Goal: Transaction & Acquisition: Purchase product/service

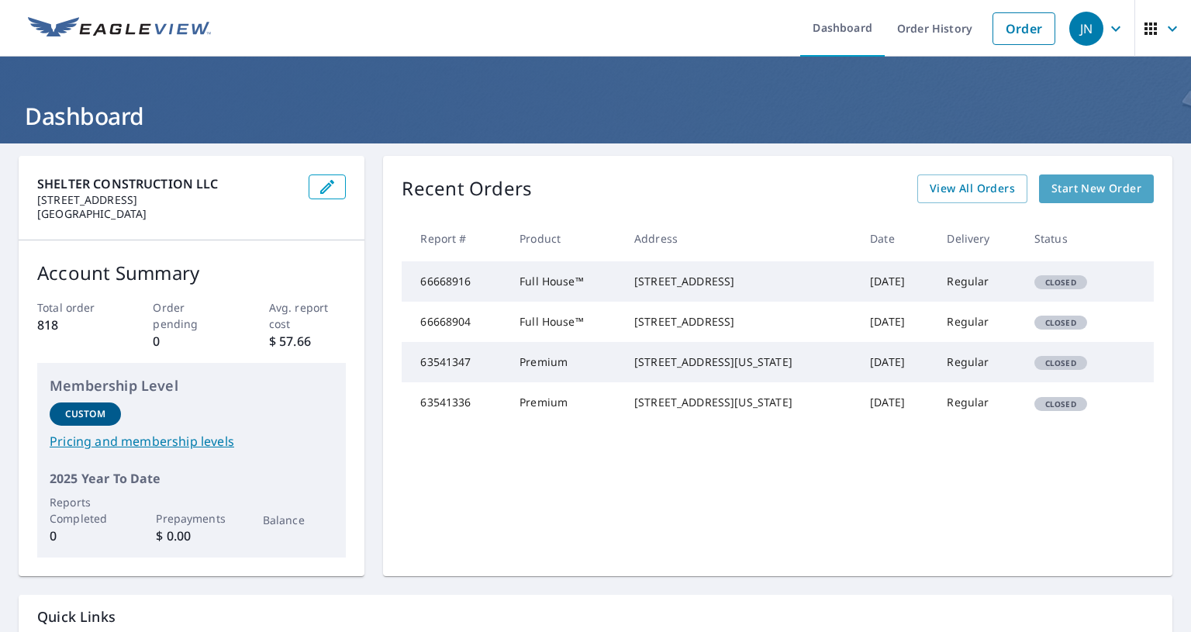
click at [1083, 195] on span "Start New Order" at bounding box center [1097, 188] width 90 height 19
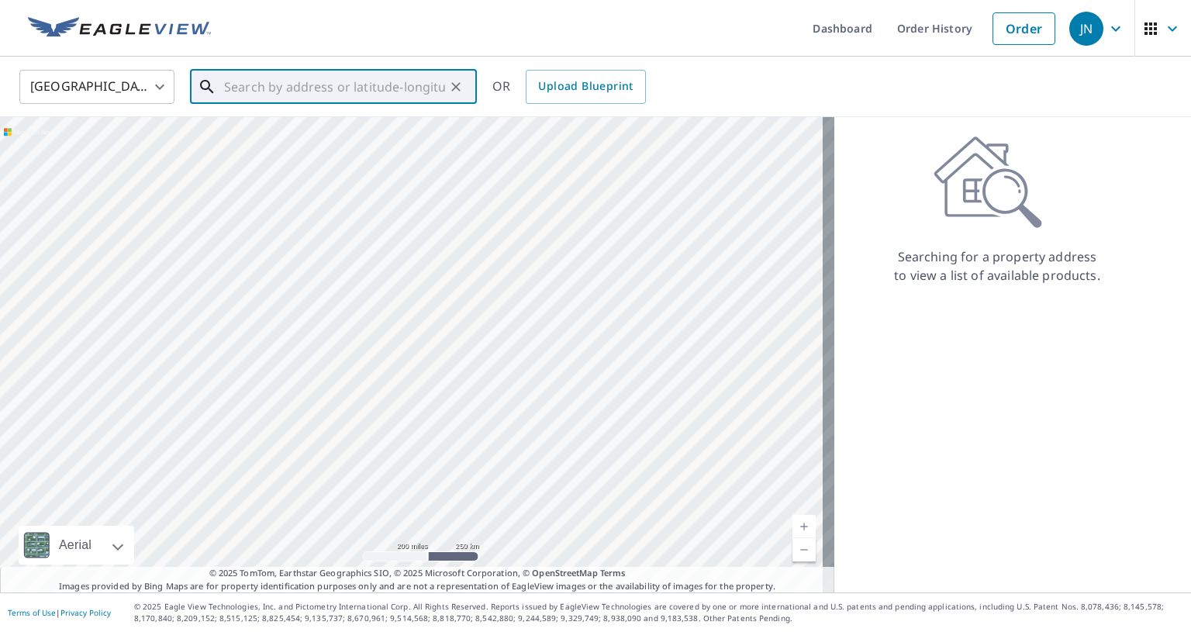
click at [301, 86] on input "text" at bounding box center [334, 86] width 221 height 43
paste input "[STREET_ADDRESS]"
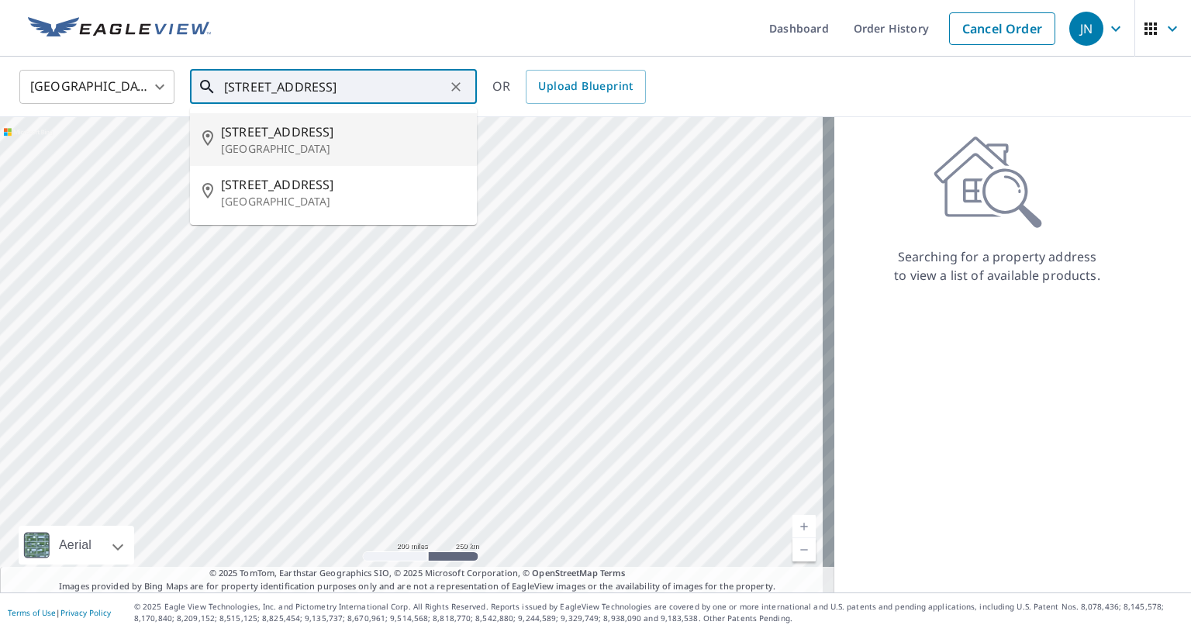
click at [368, 133] on span "[STREET_ADDRESS]" at bounding box center [342, 132] width 243 height 19
type input "[STREET_ADDRESS]"
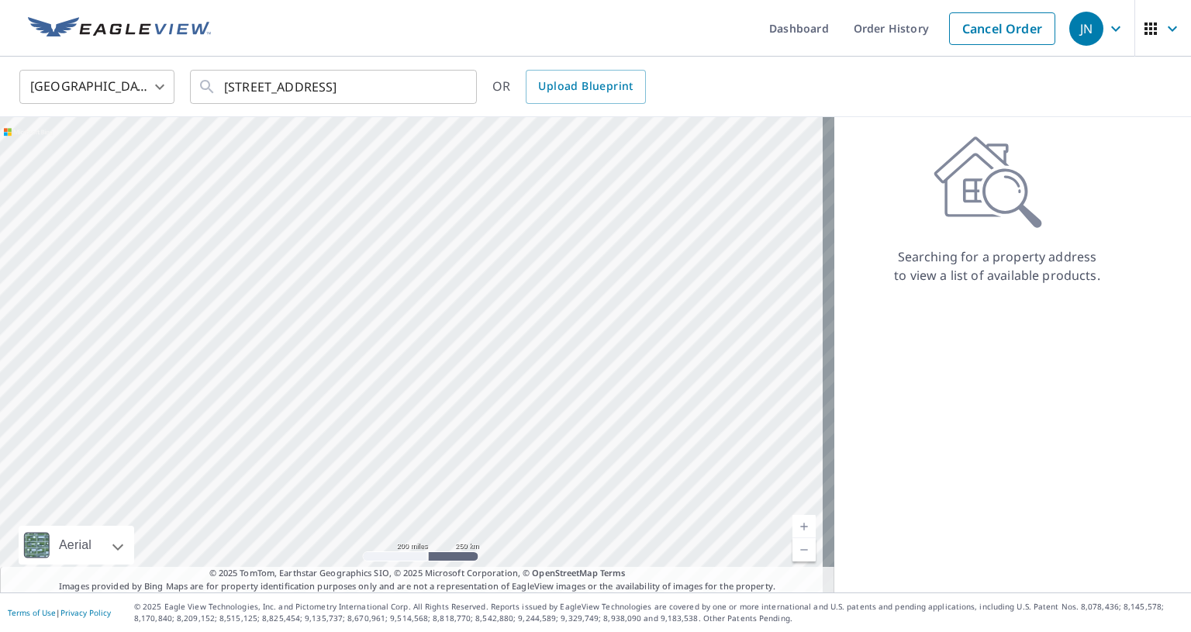
scroll to position [0, 0]
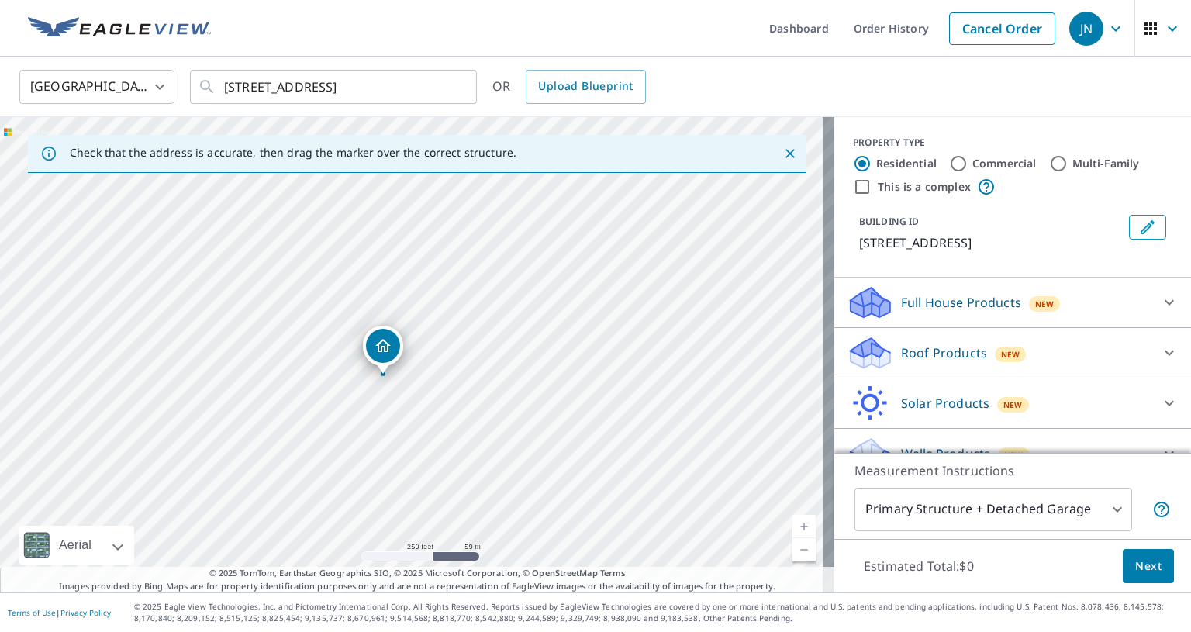
click at [949, 160] on input "Commercial" at bounding box center [958, 163] width 19 height 19
radio input "true"
type input "4"
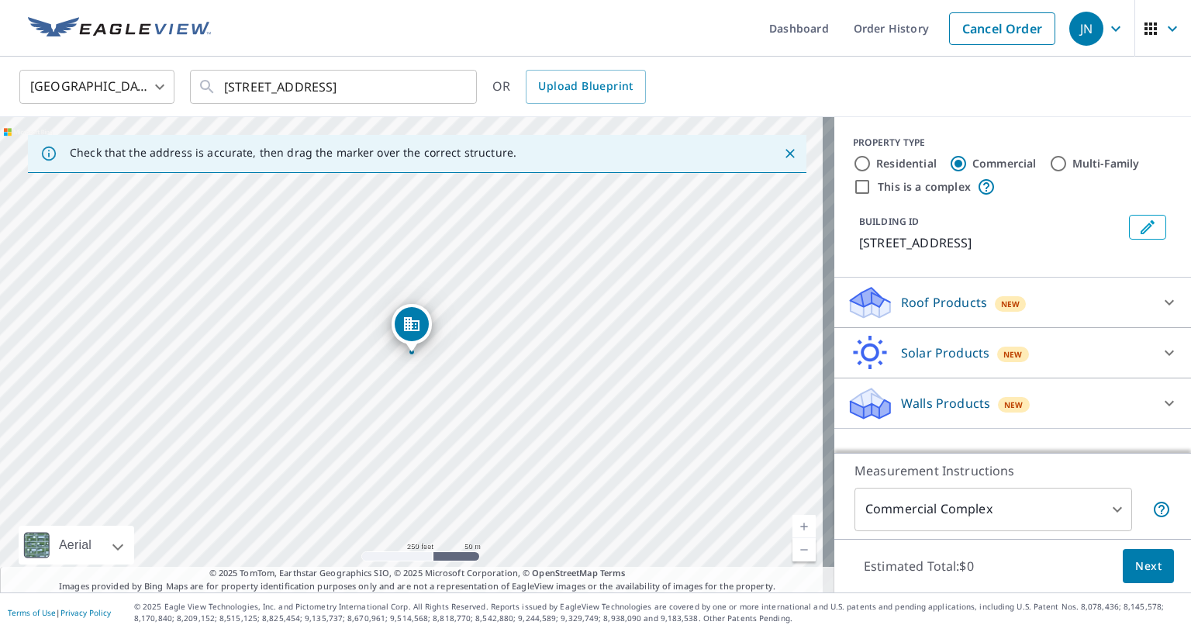
click at [853, 185] on input "This is a complex" at bounding box center [862, 187] width 19 height 19
checkbox input "true"
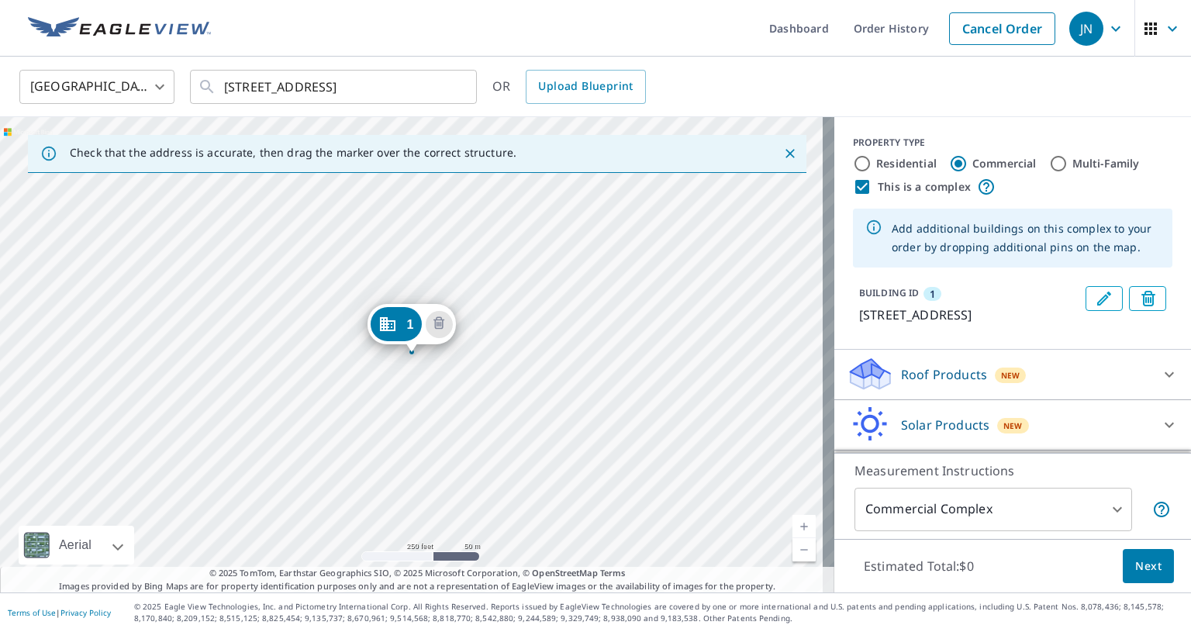
drag, startPoint x: 1076, startPoint y: 302, endPoint x: 483, endPoint y: 316, distance: 593.4
click at [483, 316] on div "Check that the address is accurate, then drag the marker over the correct struc…" at bounding box center [595, 354] width 1191 height 475
click at [483, 316] on div "1 [STREET_ADDRESS]" at bounding box center [417, 354] width 834 height 475
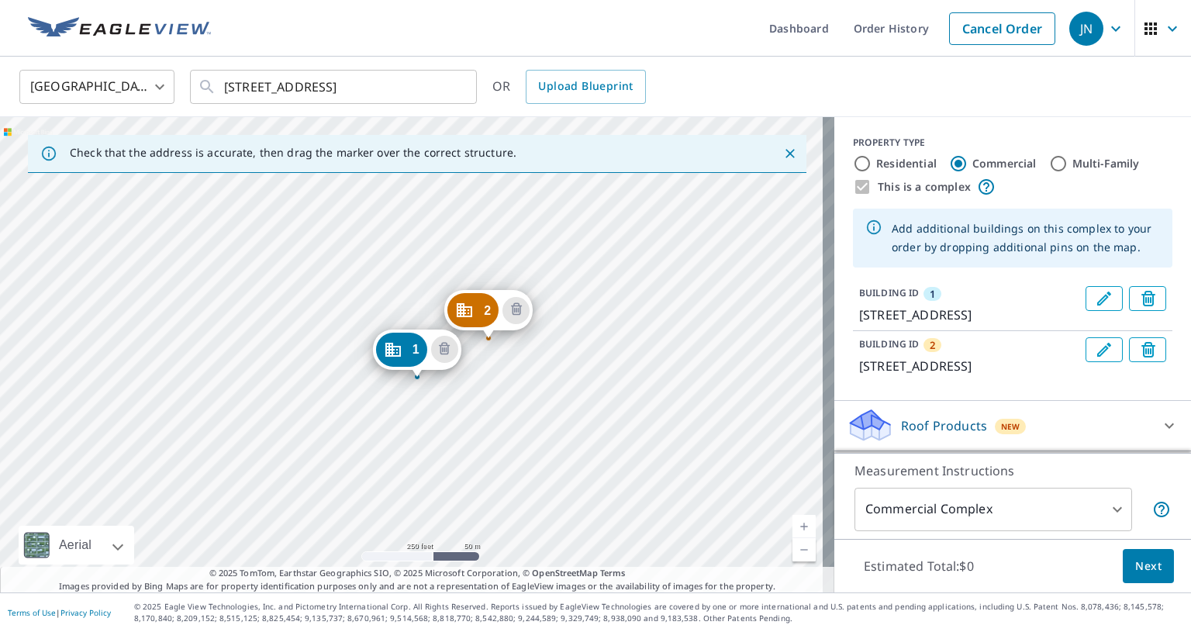
click at [793, 523] on link "Current Level 17, Zoom In" at bounding box center [804, 526] width 23 height 23
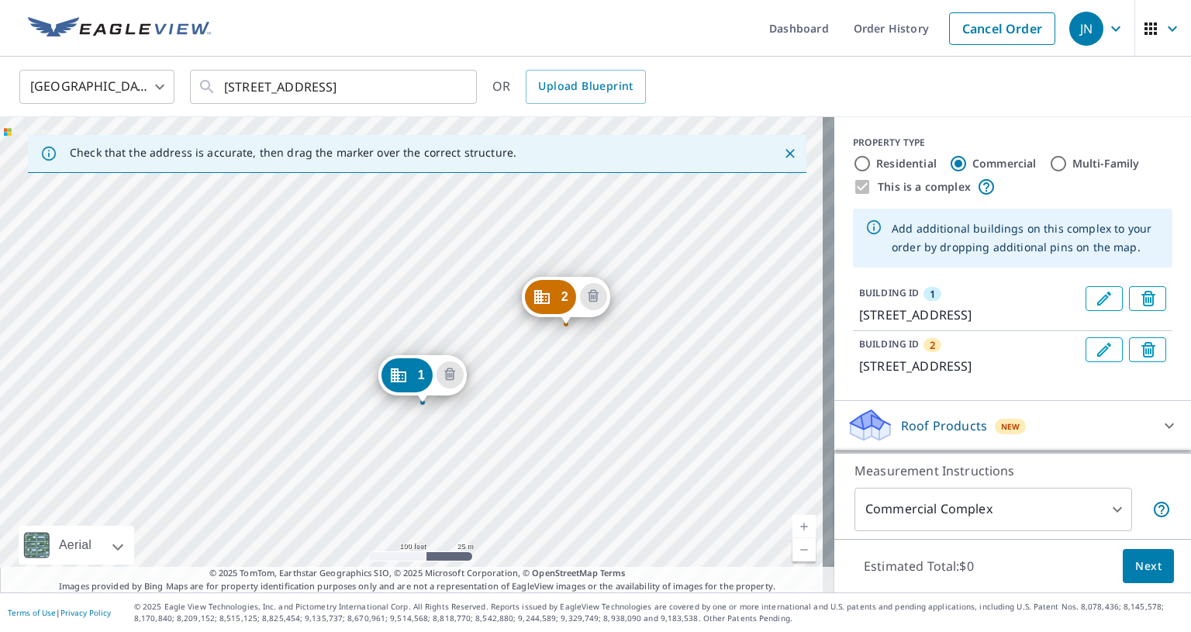
click at [793, 523] on link "Current Level 18, Zoom In" at bounding box center [804, 526] width 23 height 23
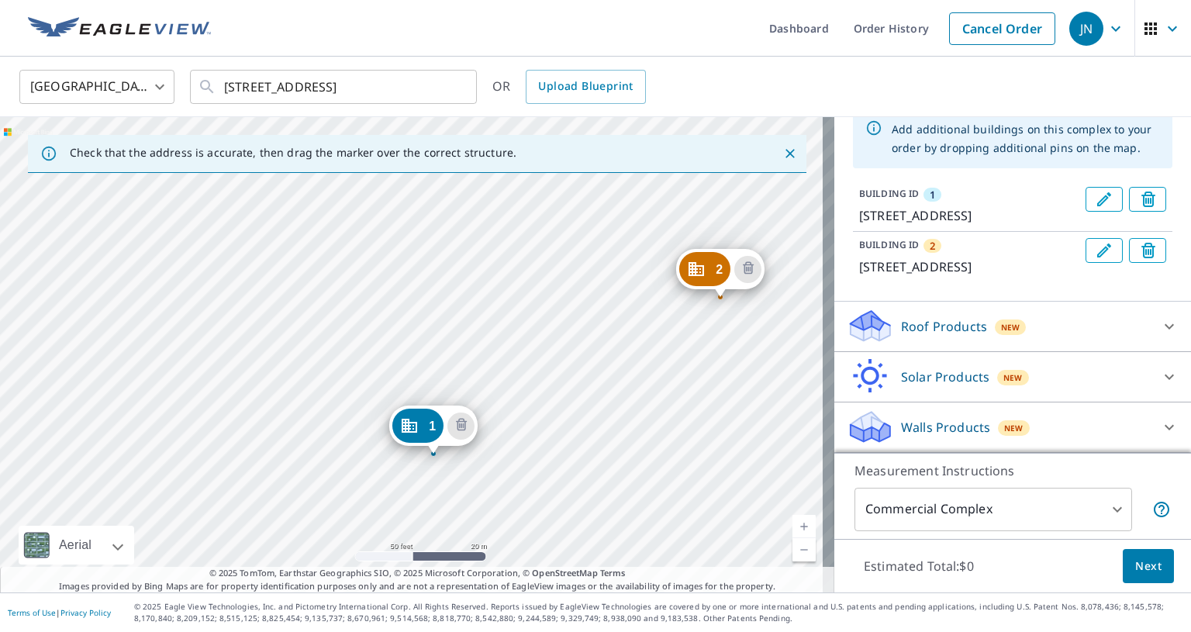
scroll to position [136, 0]
click at [1160, 325] on icon at bounding box center [1169, 326] width 19 height 19
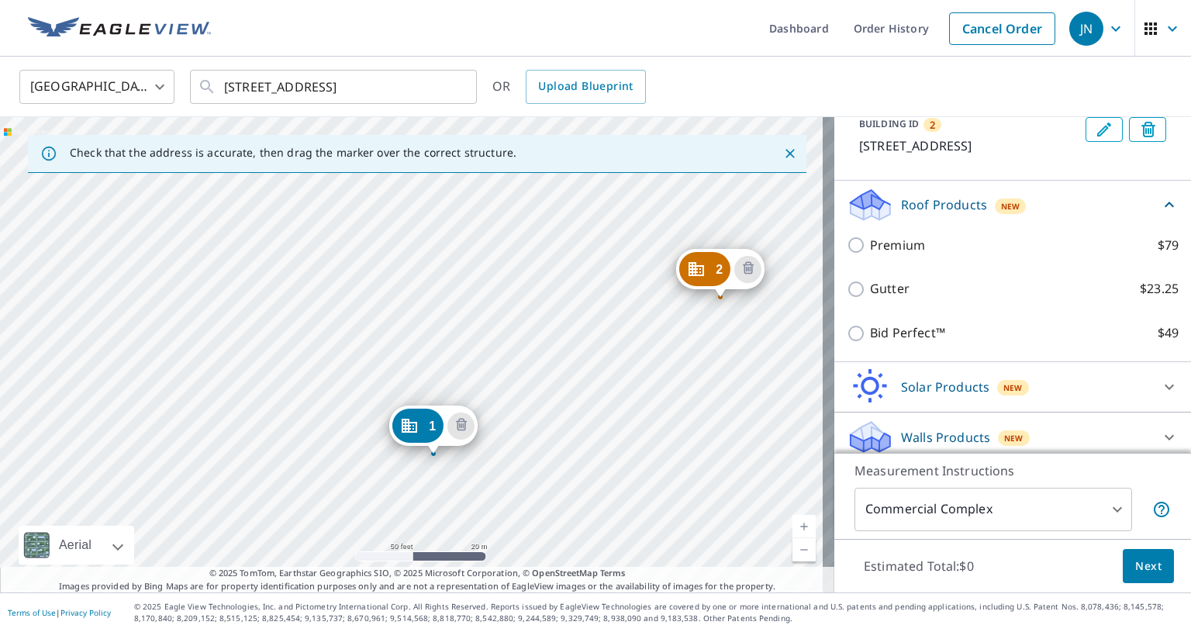
scroll to position [267, 0]
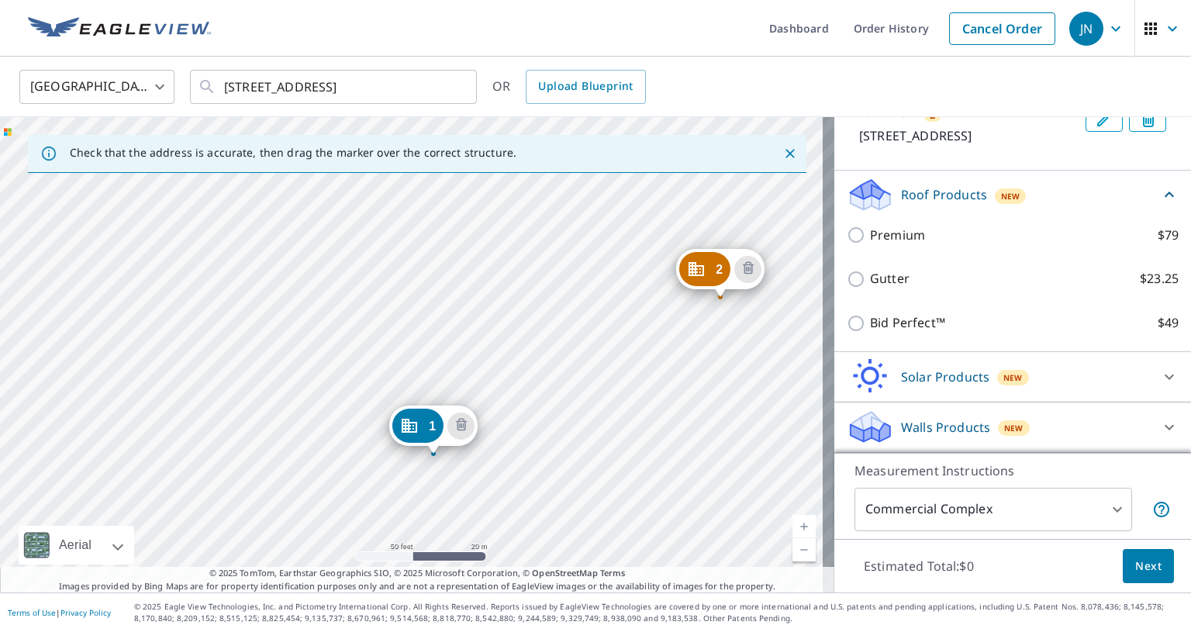
click at [1160, 422] on icon at bounding box center [1169, 427] width 19 height 19
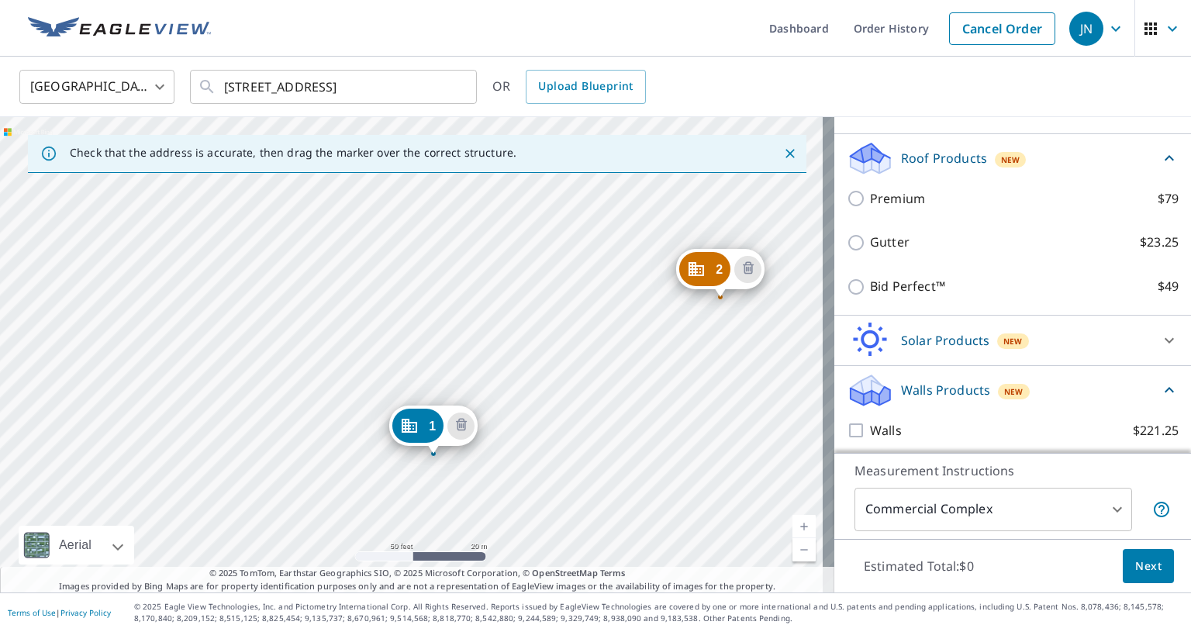
scroll to position [309, 0]
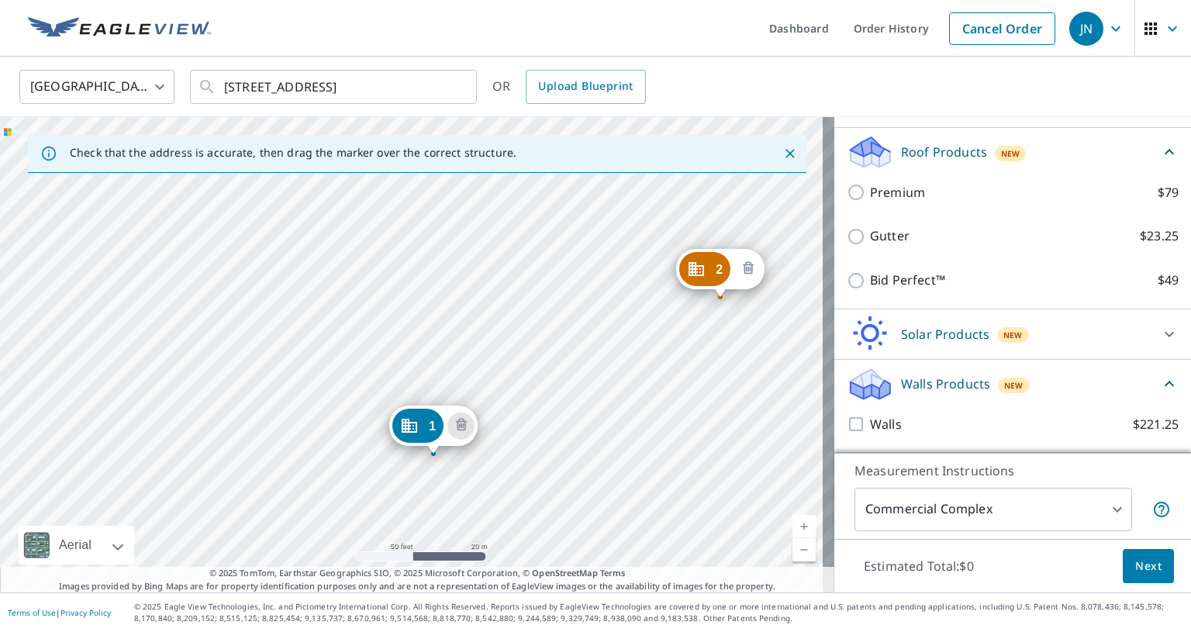
click at [747, 268] on icon "Delete building 2" at bounding box center [748, 269] width 5 height 5
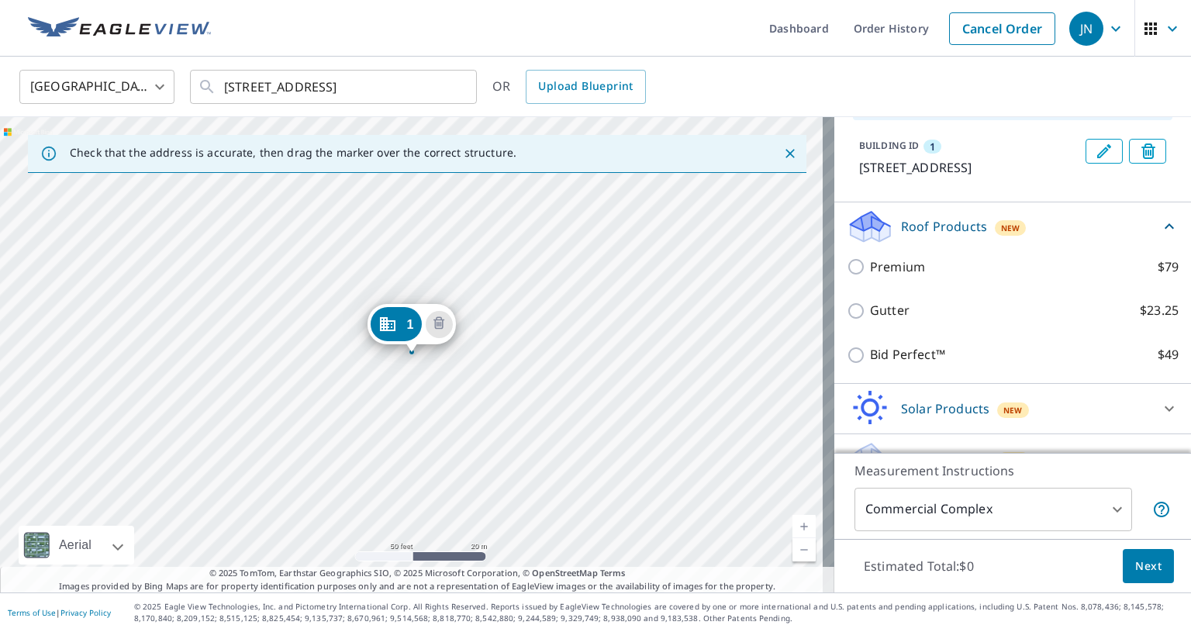
scroll to position [143, 0]
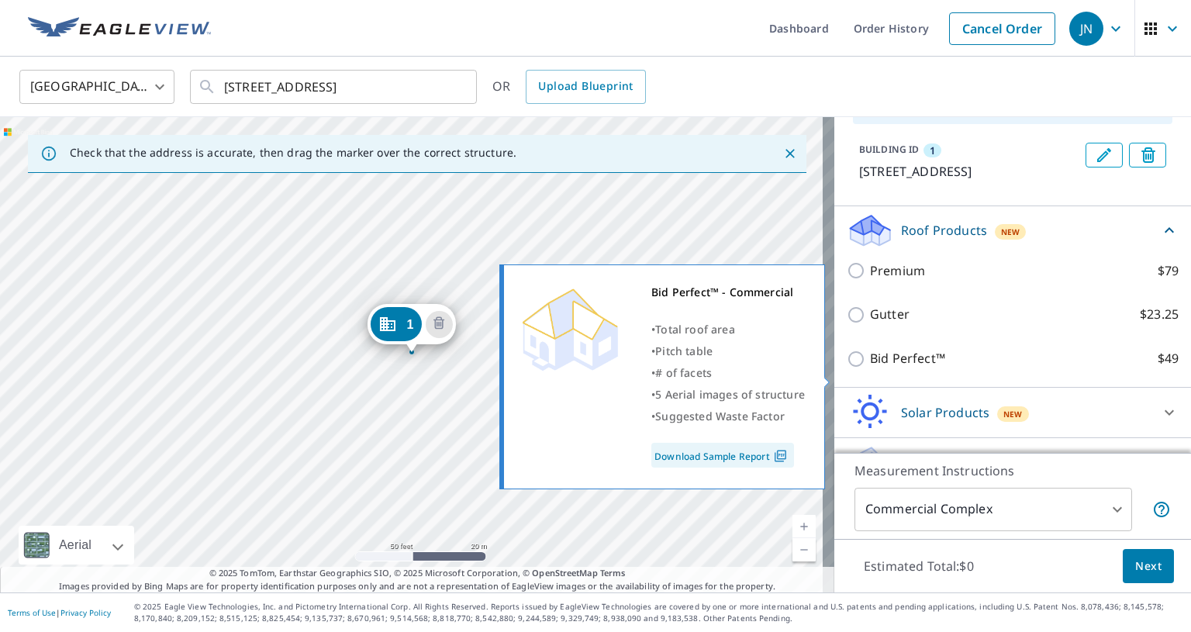
click at [847, 368] on input "Bid Perfect™ $49" at bounding box center [858, 359] width 23 height 19
checkbox input "true"
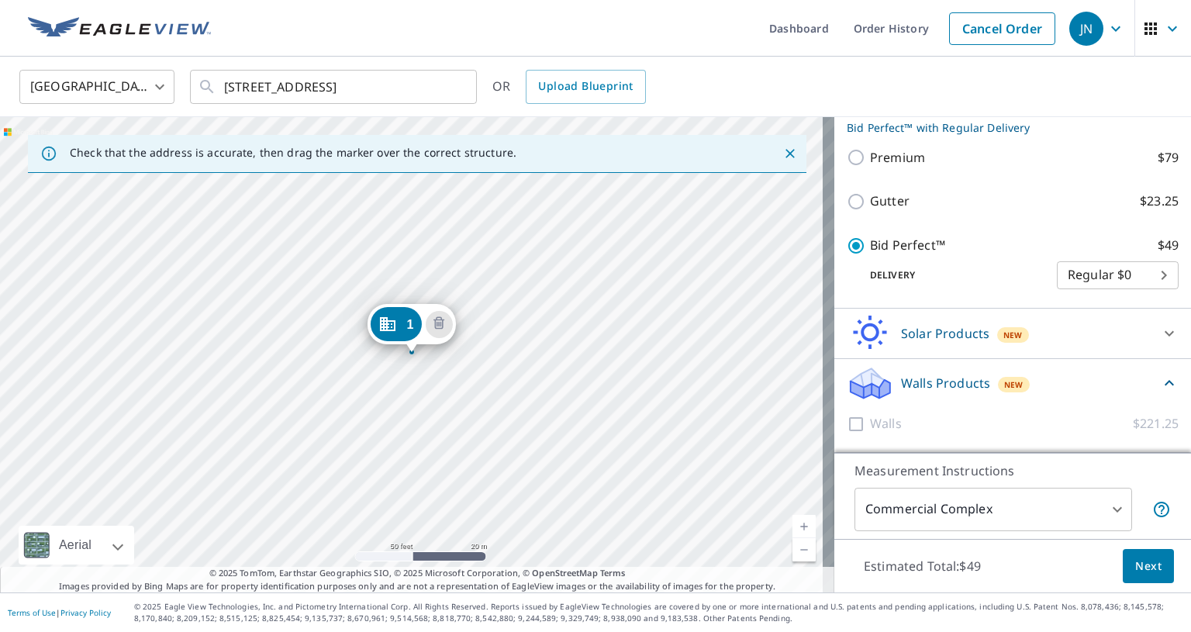
scroll to position [298, 0]
click at [1139, 575] on span "Next" at bounding box center [1148, 566] width 26 height 19
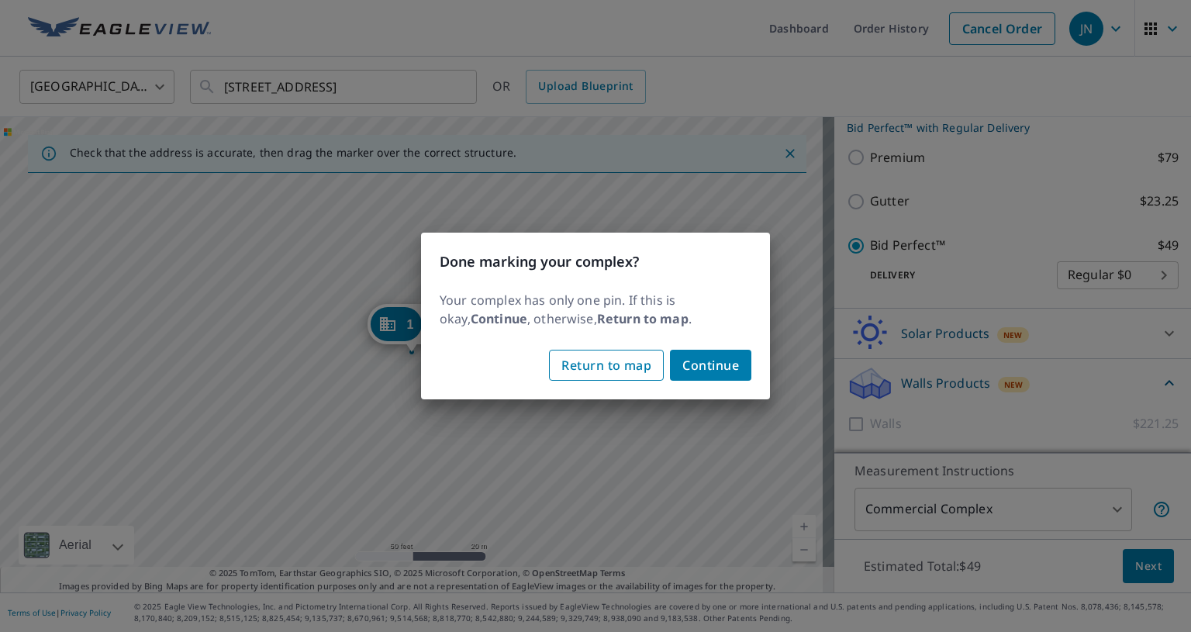
click at [620, 371] on span "Return to map" at bounding box center [606, 365] width 90 height 22
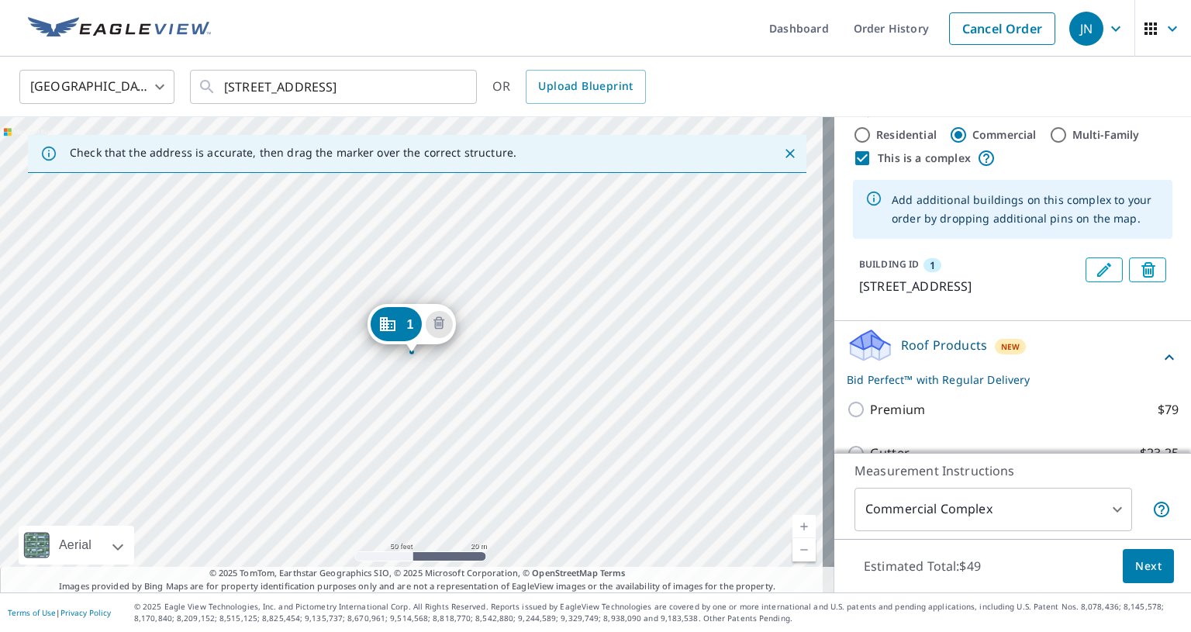
scroll to position [0, 0]
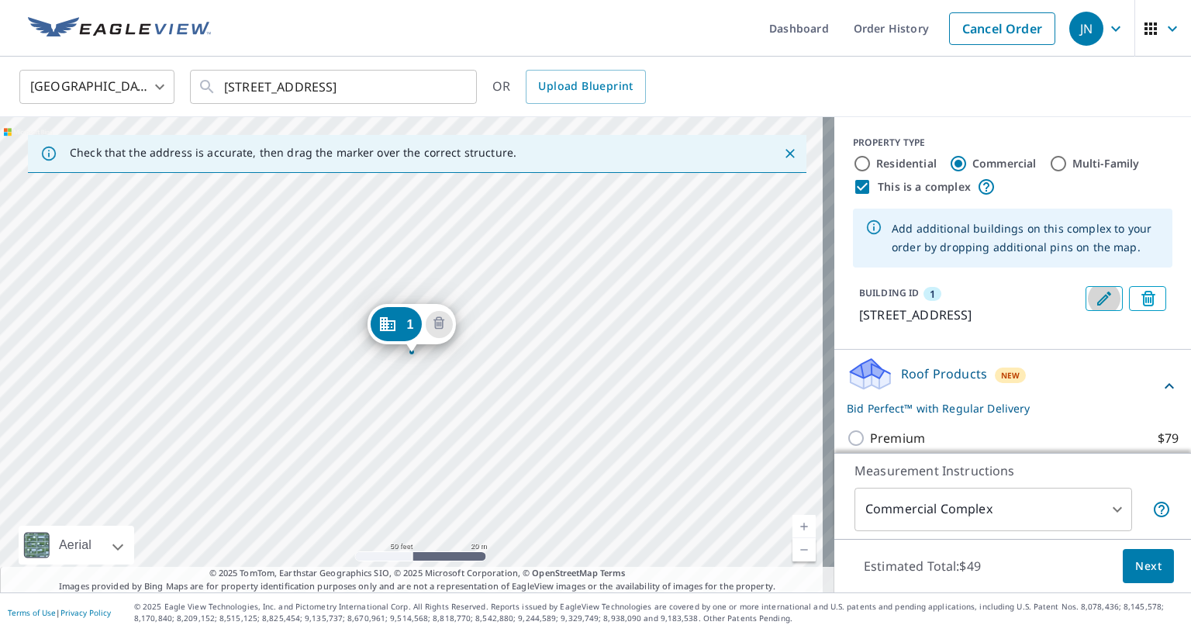
click at [1097, 300] on icon "Edit building 1" at bounding box center [1104, 299] width 14 height 14
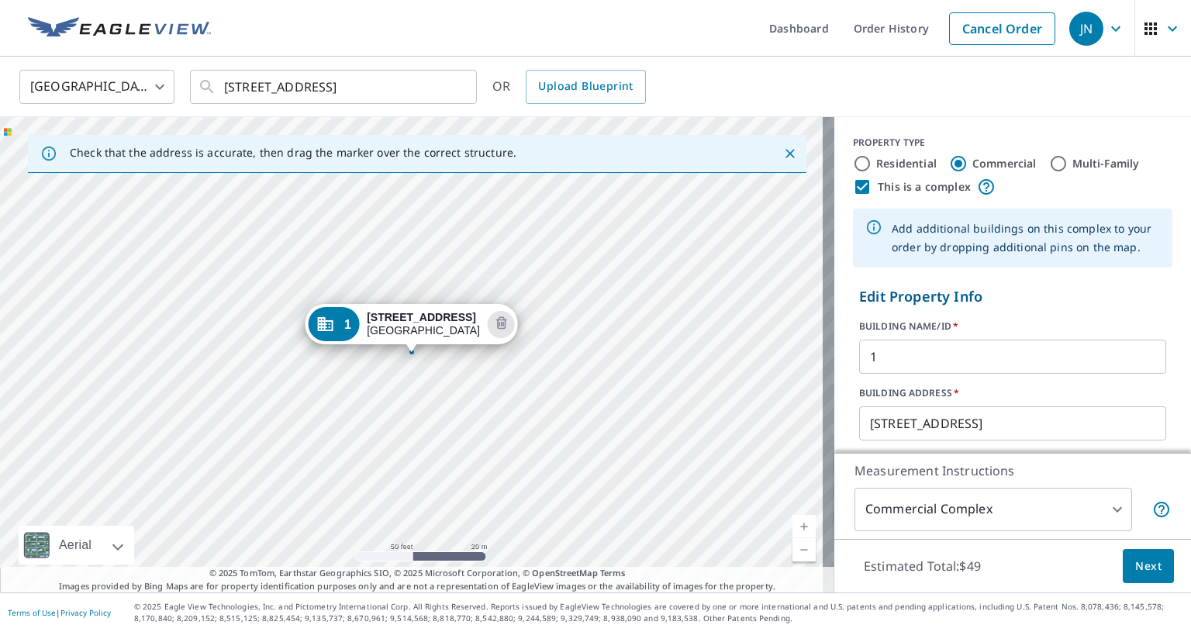
click at [541, 308] on div "1 [STREET_ADDRESS]" at bounding box center [417, 354] width 834 height 475
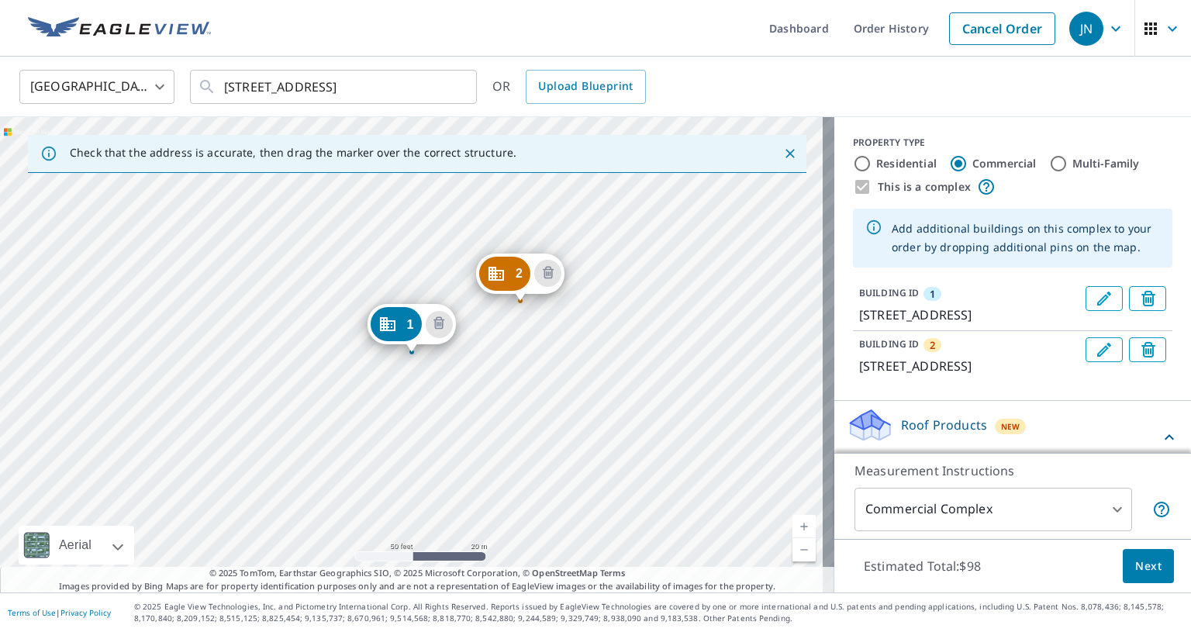
drag, startPoint x: 549, startPoint y: 288, endPoint x: 528, endPoint y: 284, distance: 21.3
click at [1135, 568] on span "Next" at bounding box center [1148, 566] width 26 height 19
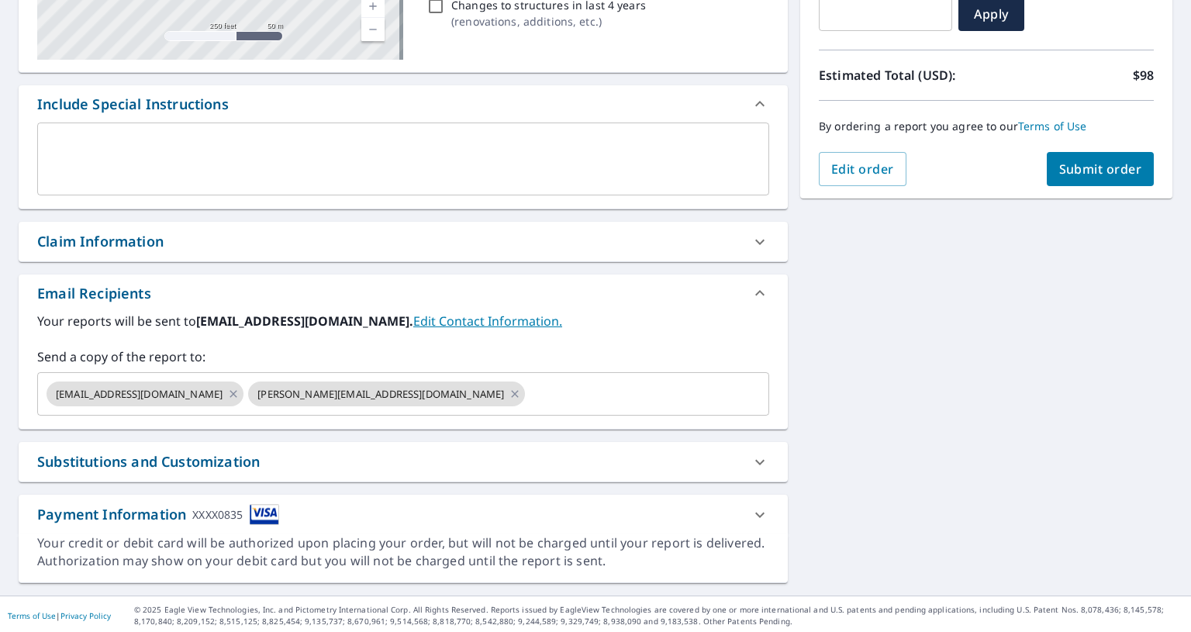
scroll to position [342, 0]
click at [227, 395] on icon at bounding box center [233, 393] width 12 height 17
checkbox input "true"
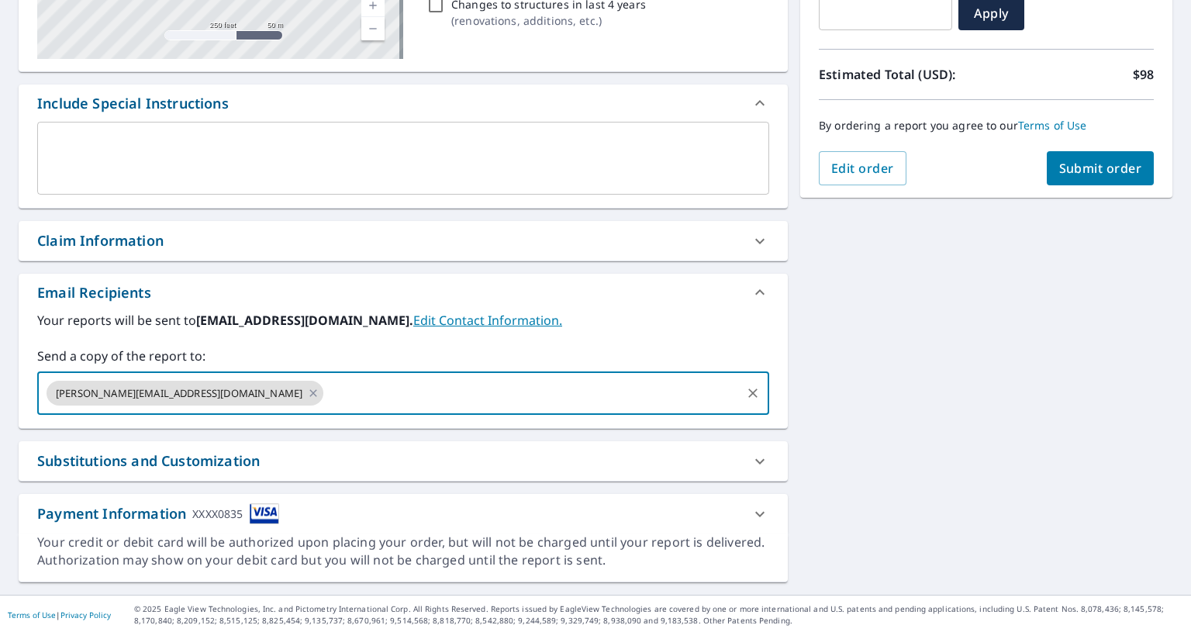
click at [326, 395] on input "text" at bounding box center [532, 392] width 413 height 29
type input "[EMAIL_ADDRESS][DOMAIN_NAME]"
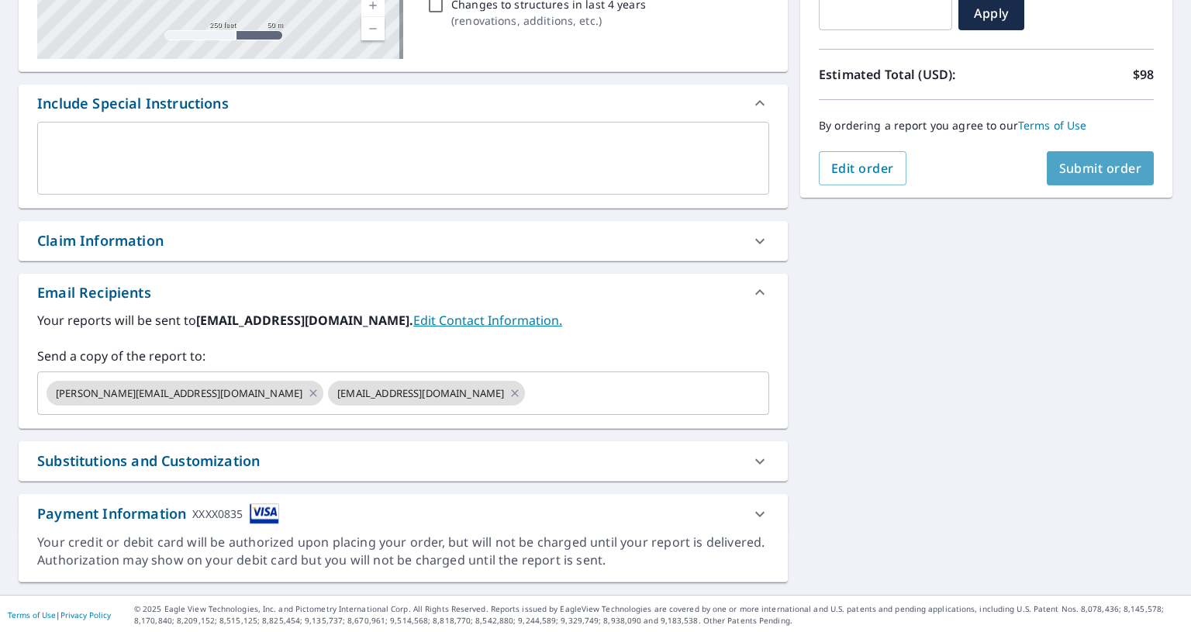
click at [1100, 166] on span "Submit order" at bounding box center [1100, 168] width 83 height 17
checkbox input "true"
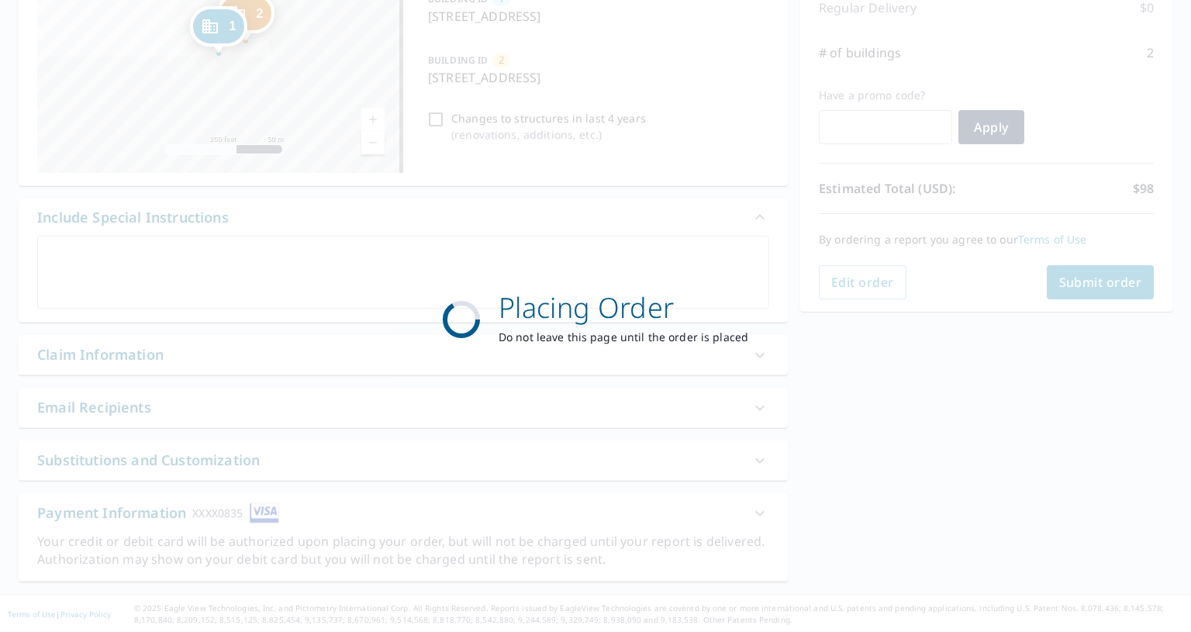
scroll to position [0, 0]
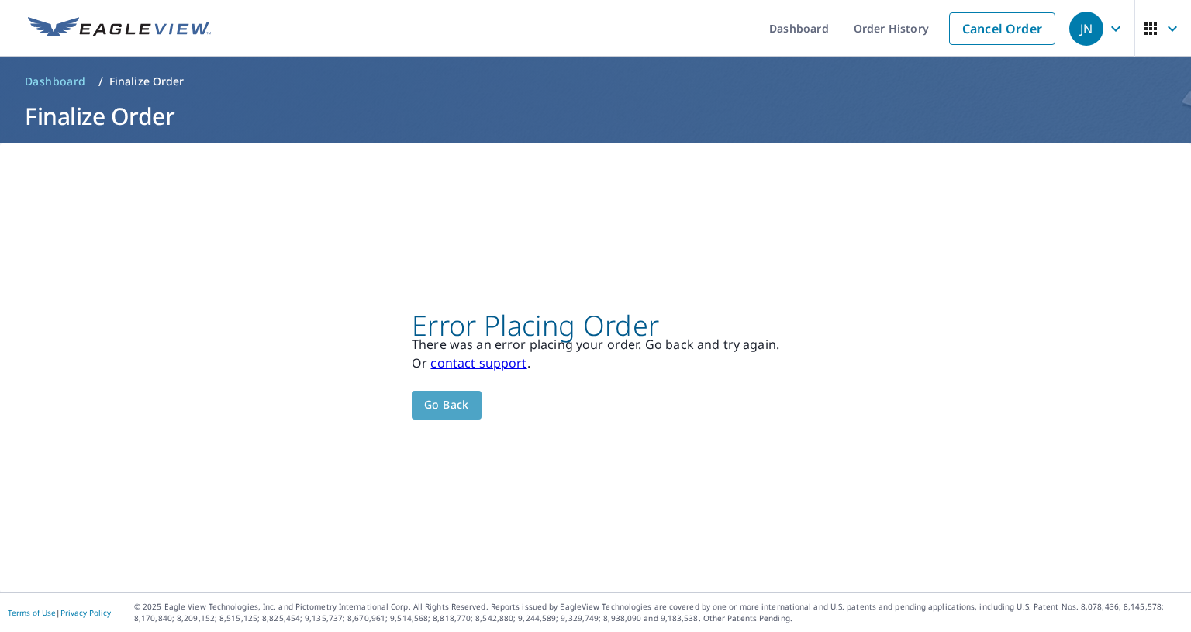
click at [434, 406] on span "Go back" at bounding box center [446, 404] width 45 height 19
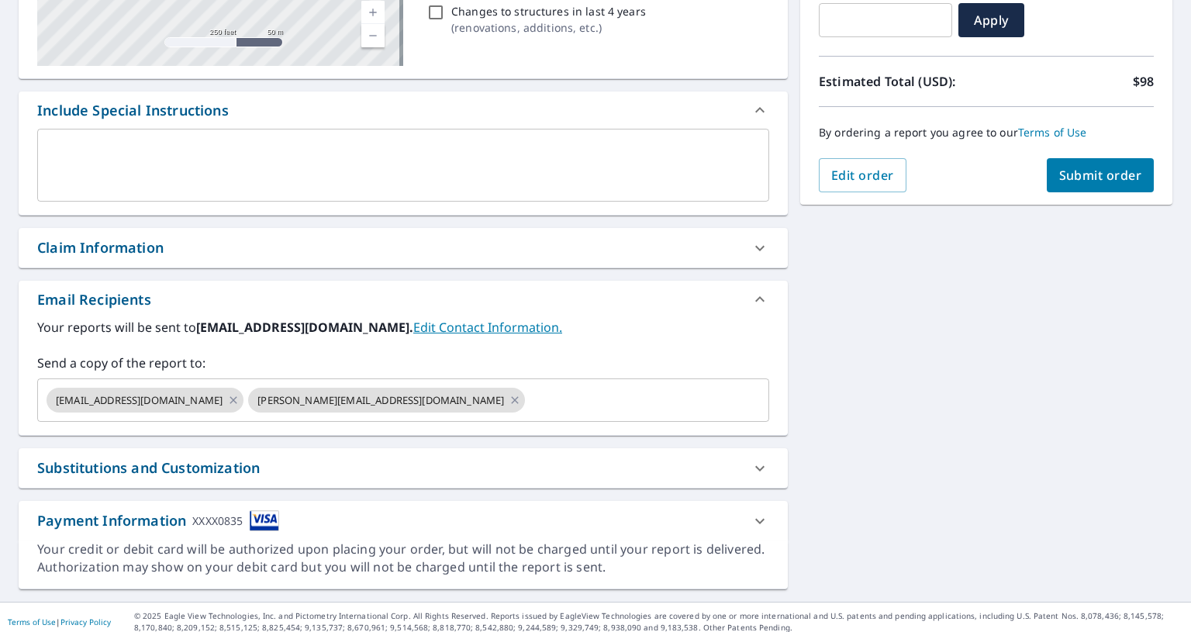
scroll to position [343, 0]
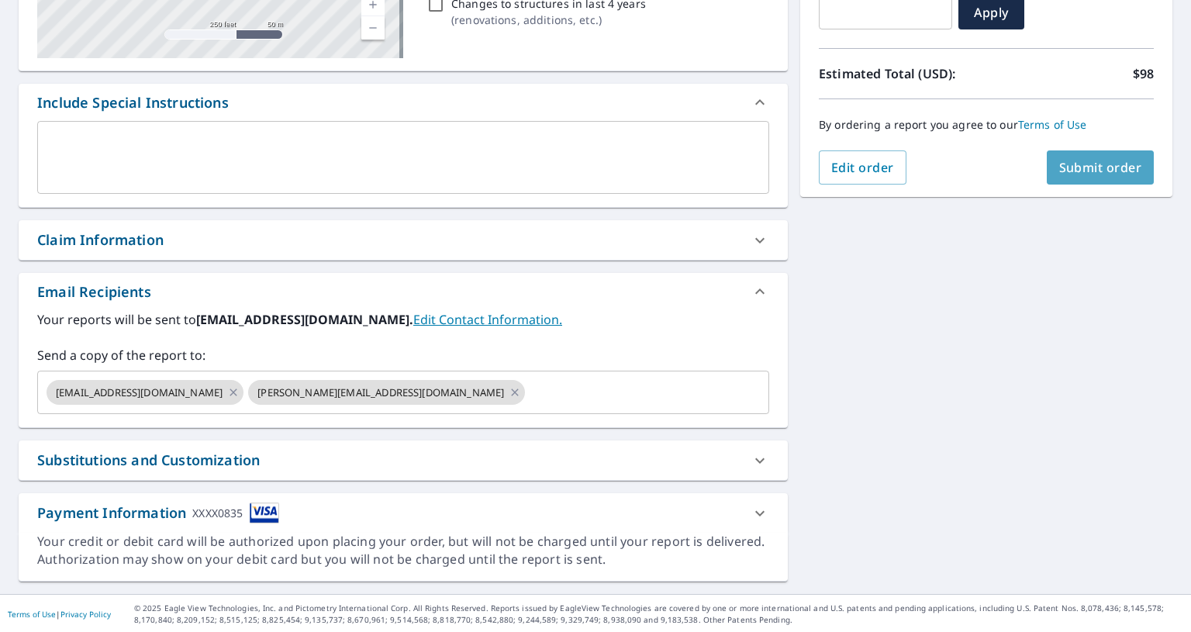
click at [1100, 166] on span "Submit order" at bounding box center [1100, 167] width 83 height 17
checkbox input "true"
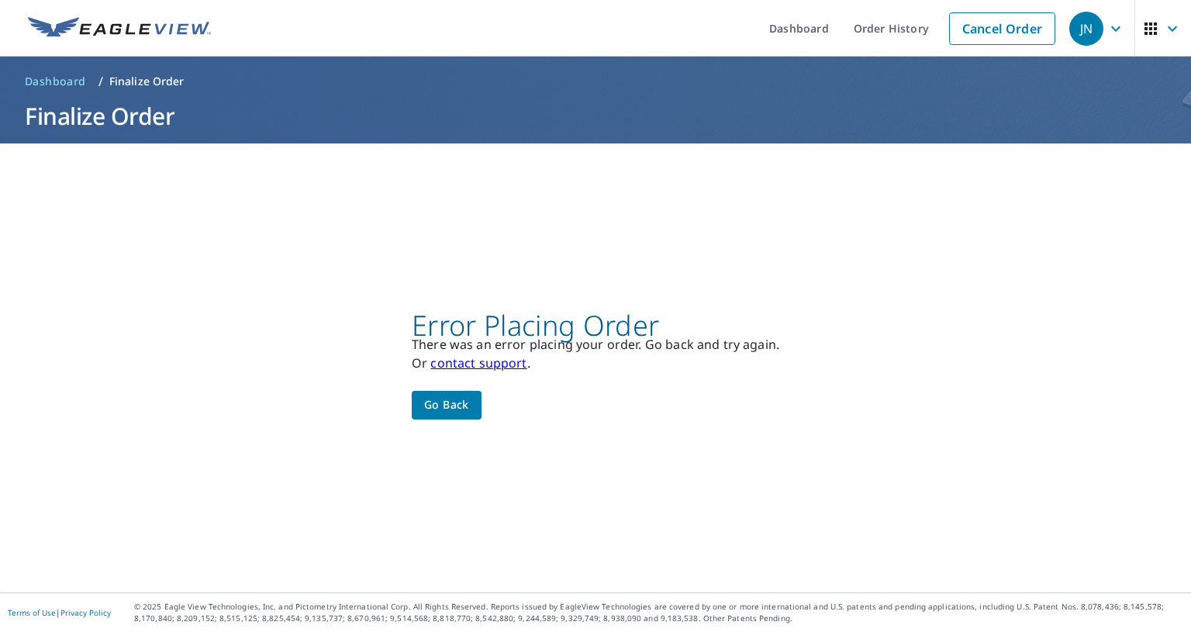
scroll to position [0, 0]
click at [431, 412] on span "Go back" at bounding box center [446, 404] width 45 height 19
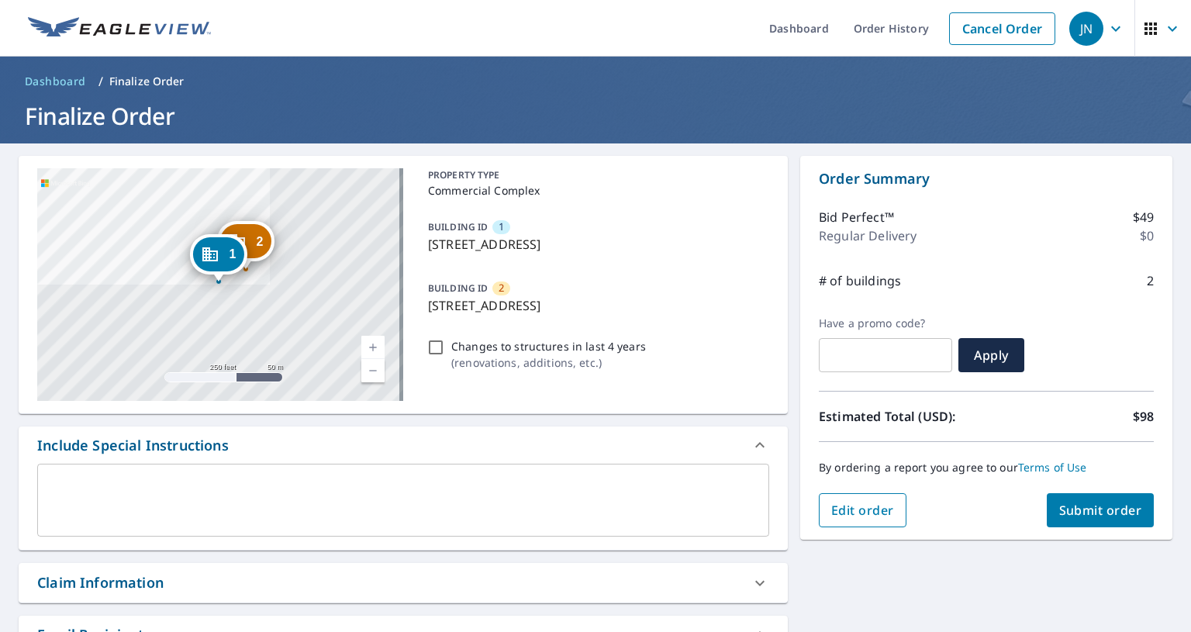
click at [840, 512] on span "Edit order" at bounding box center [862, 510] width 63 height 17
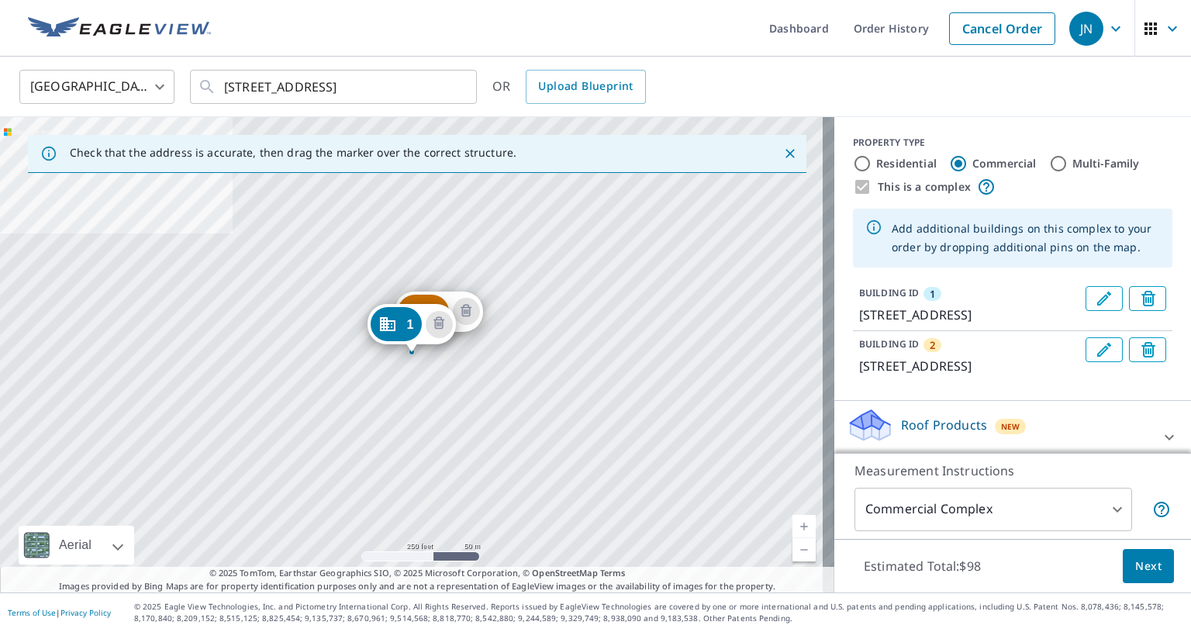
click at [1145, 354] on icon "Delete building 2" at bounding box center [1148, 351] width 6 height 6
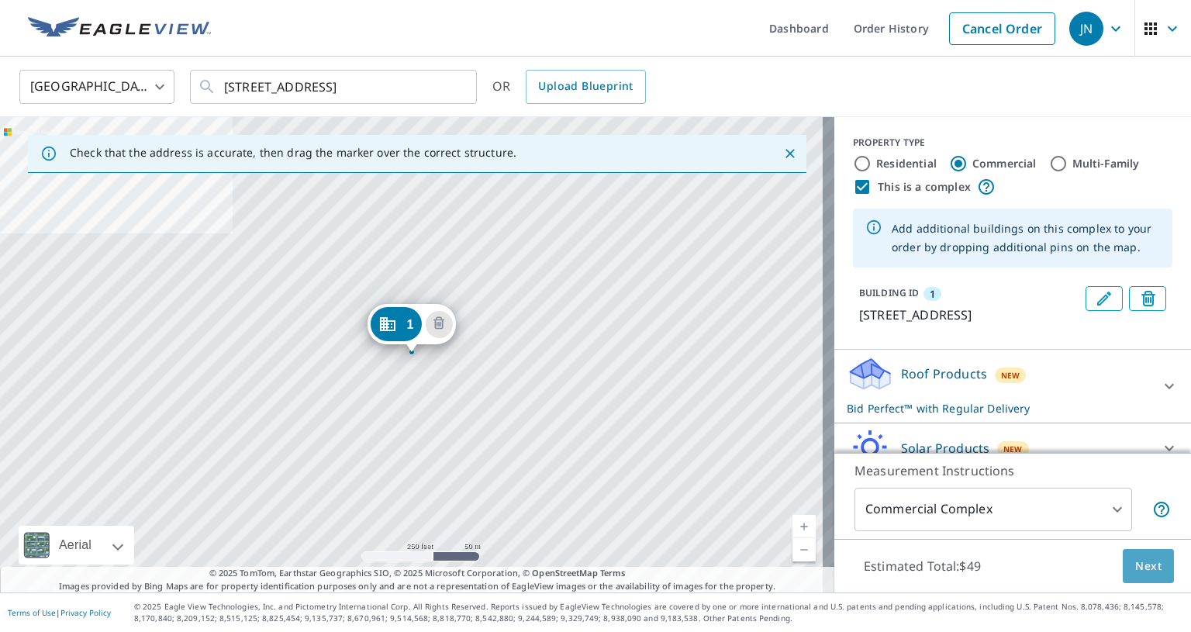
click at [1135, 572] on span "Next" at bounding box center [1148, 566] width 26 height 19
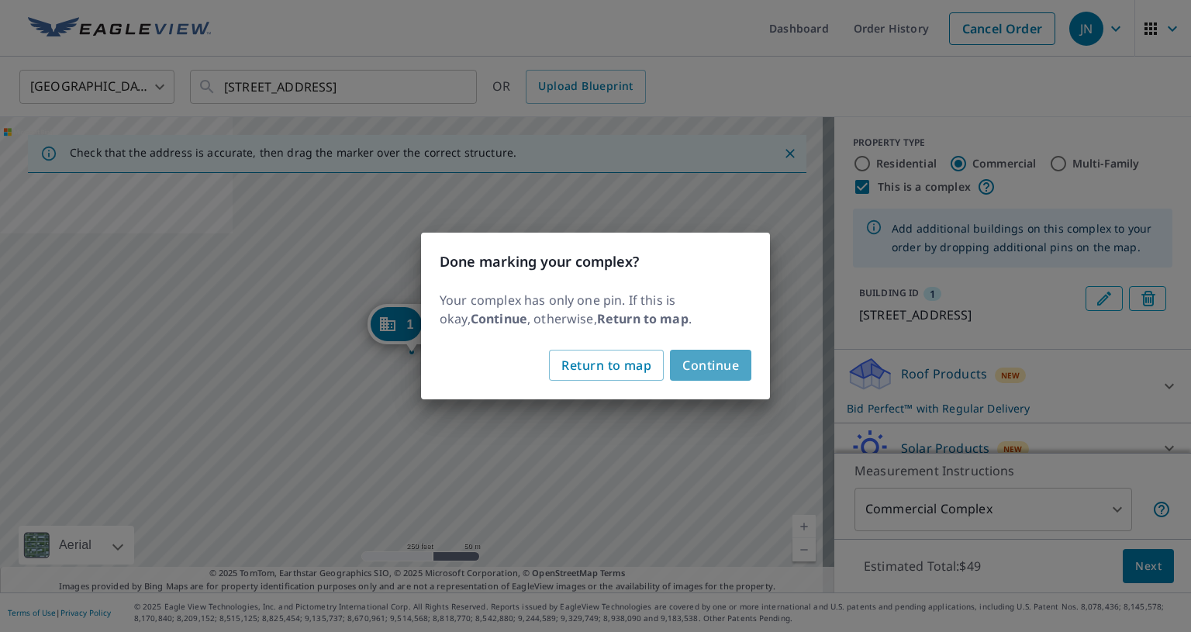
click at [723, 362] on span "Continue" at bounding box center [710, 365] width 57 height 22
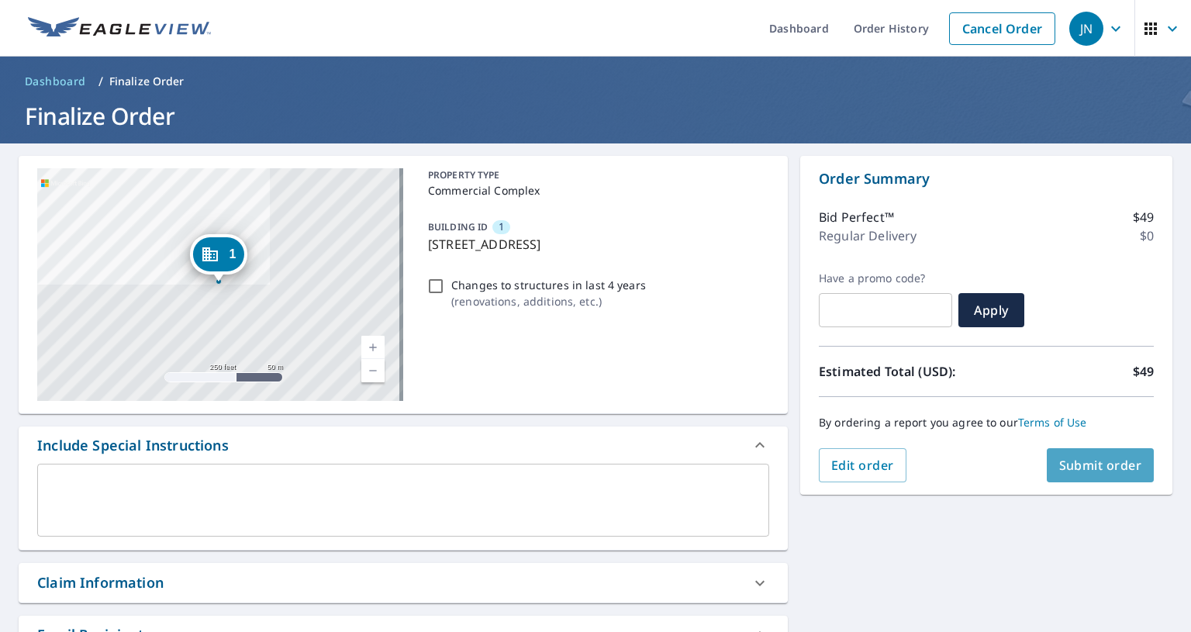
click at [1092, 464] on span "Submit order" at bounding box center [1100, 465] width 83 height 17
checkbox input "true"
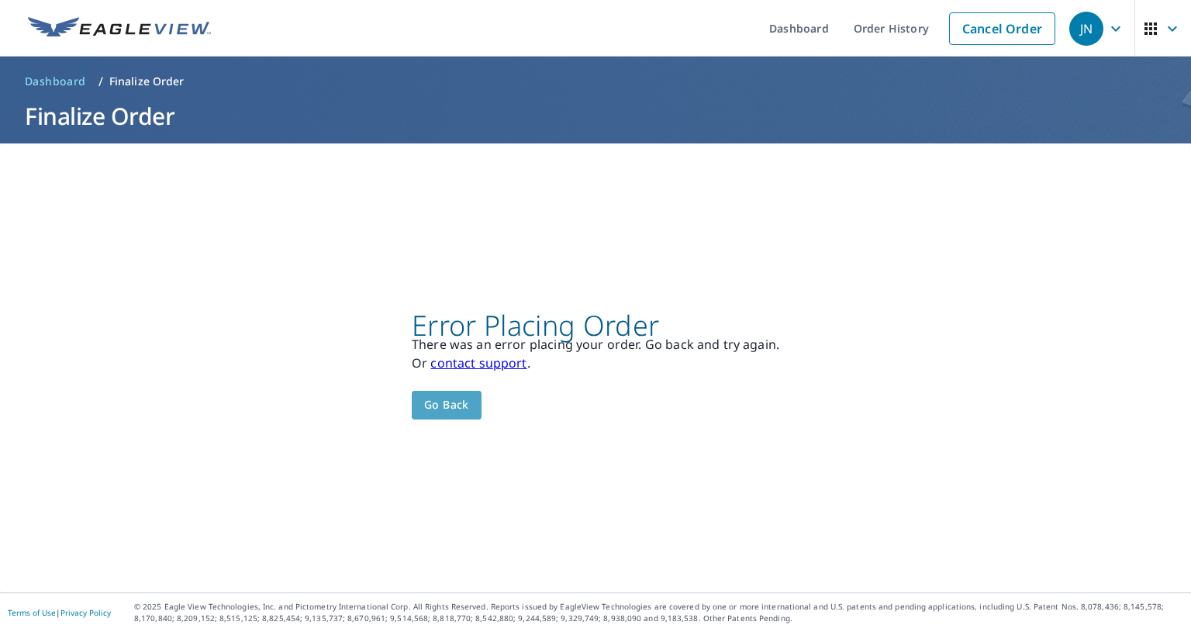
click at [442, 409] on span "Go back" at bounding box center [446, 404] width 45 height 19
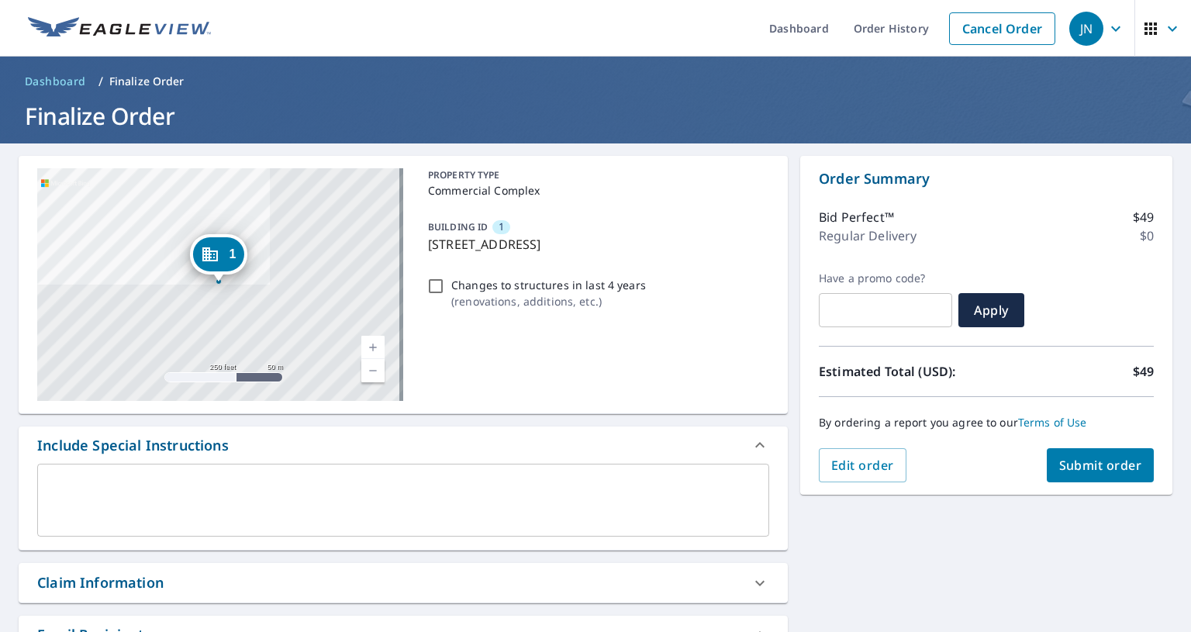
click at [1168, 30] on icon "button" at bounding box center [1172, 28] width 9 height 5
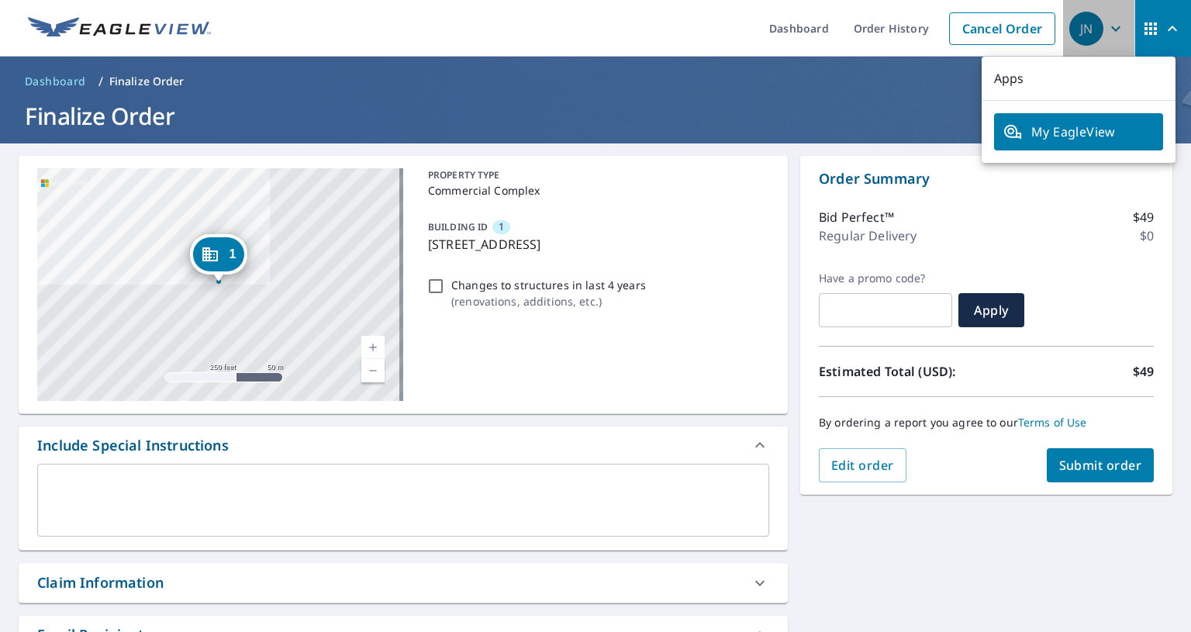
click at [1111, 27] on icon "button" at bounding box center [1115, 28] width 9 height 5
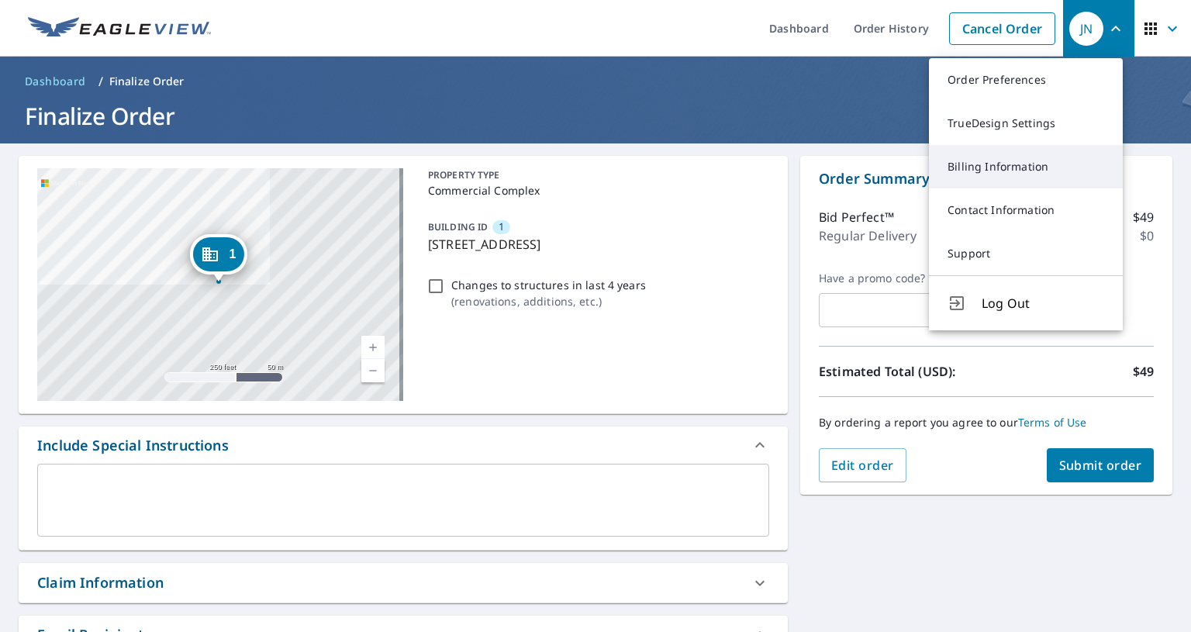
click at [968, 170] on link "Billing Information" at bounding box center [1026, 166] width 194 height 43
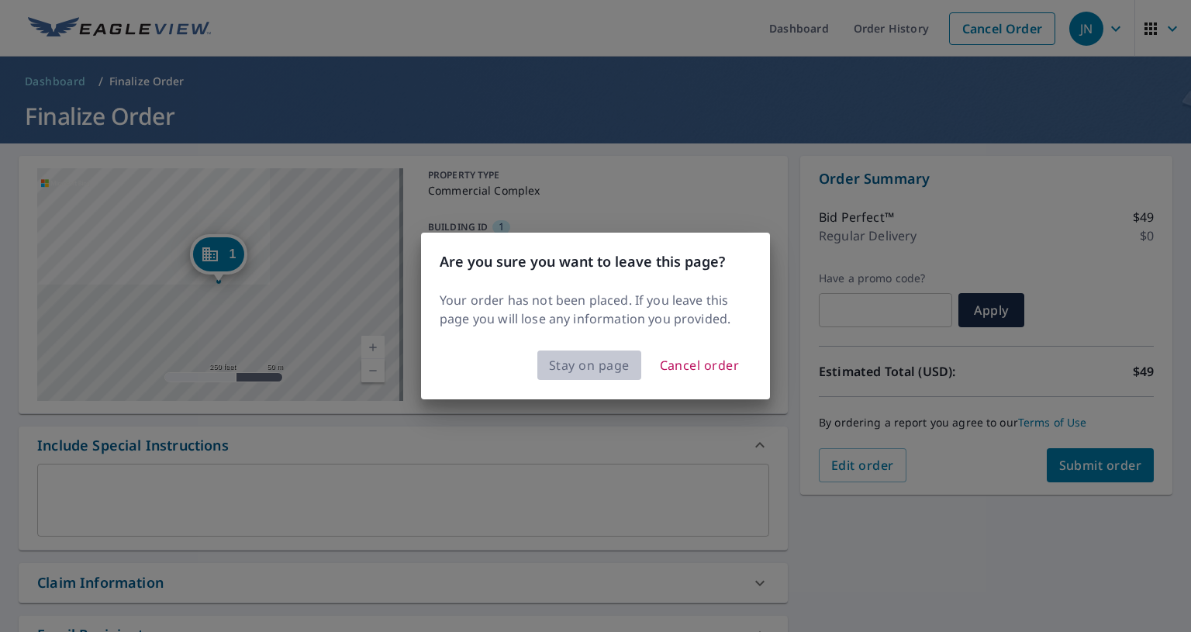
click at [594, 366] on span "Stay on page" at bounding box center [589, 365] width 81 height 22
checkbox input "true"
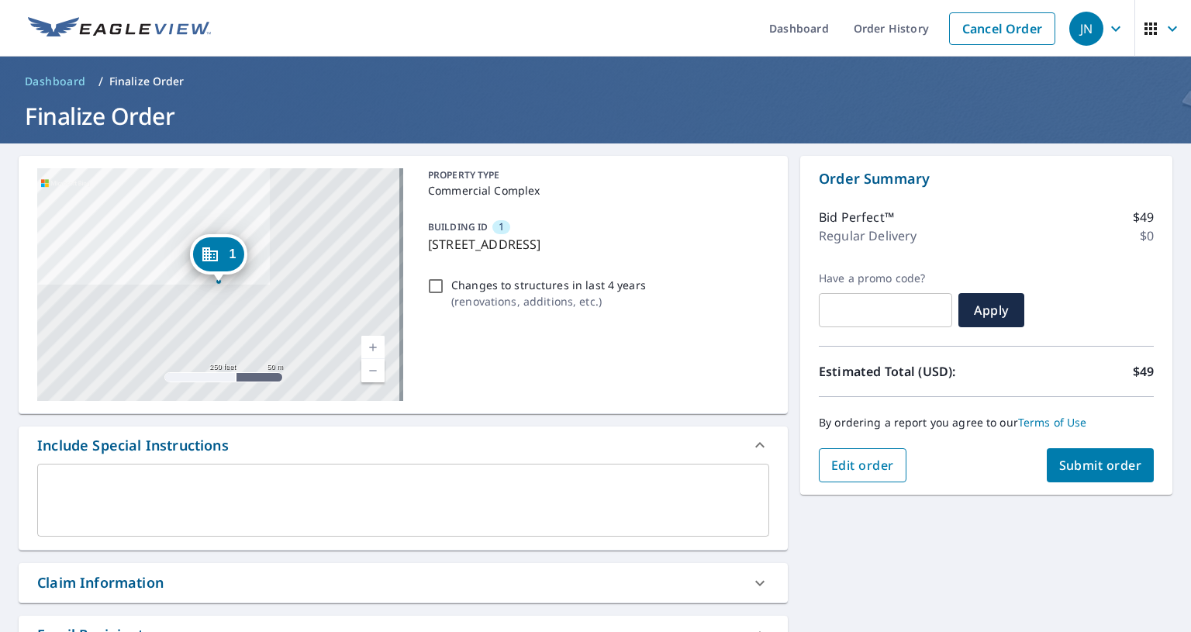
click at [836, 466] on span "Edit order" at bounding box center [862, 465] width 63 height 17
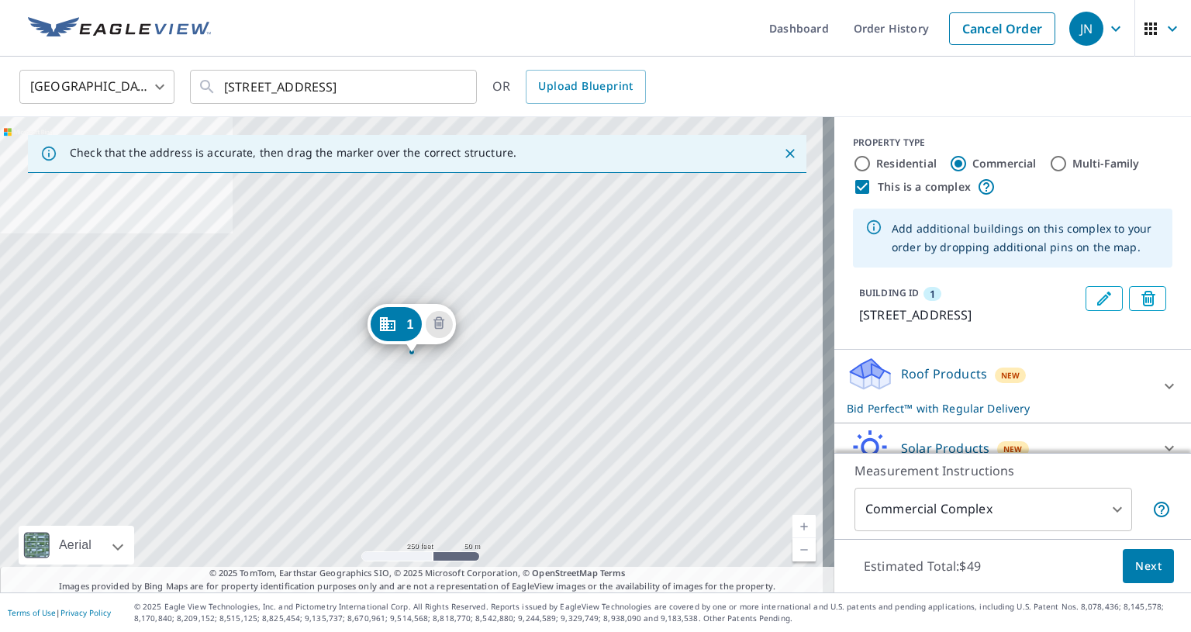
click at [853, 185] on input "This is a complex" at bounding box center [862, 187] width 19 height 19
checkbox input "false"
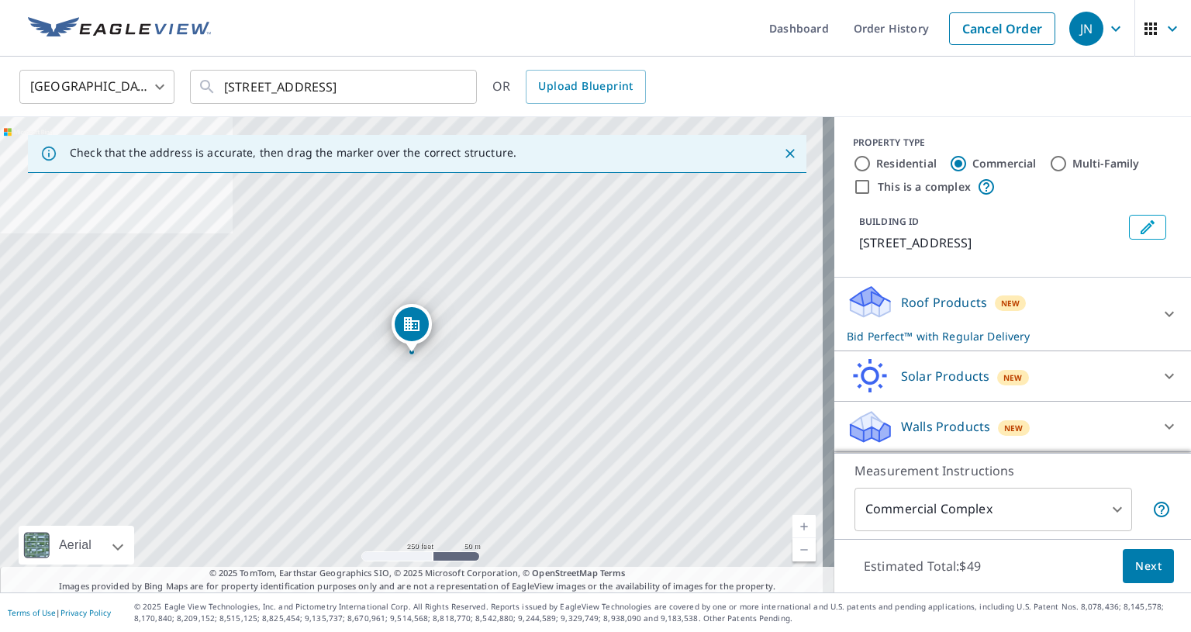
scroll to position [16, 0]
drag, startPoint x: 1141, startPoint y: 574, endPoint x: 1152, endPoint y: 564, distance: 14.8
click at [1152, 564] on button "Next" at bounding box center [1148, 566] width 51 height 35
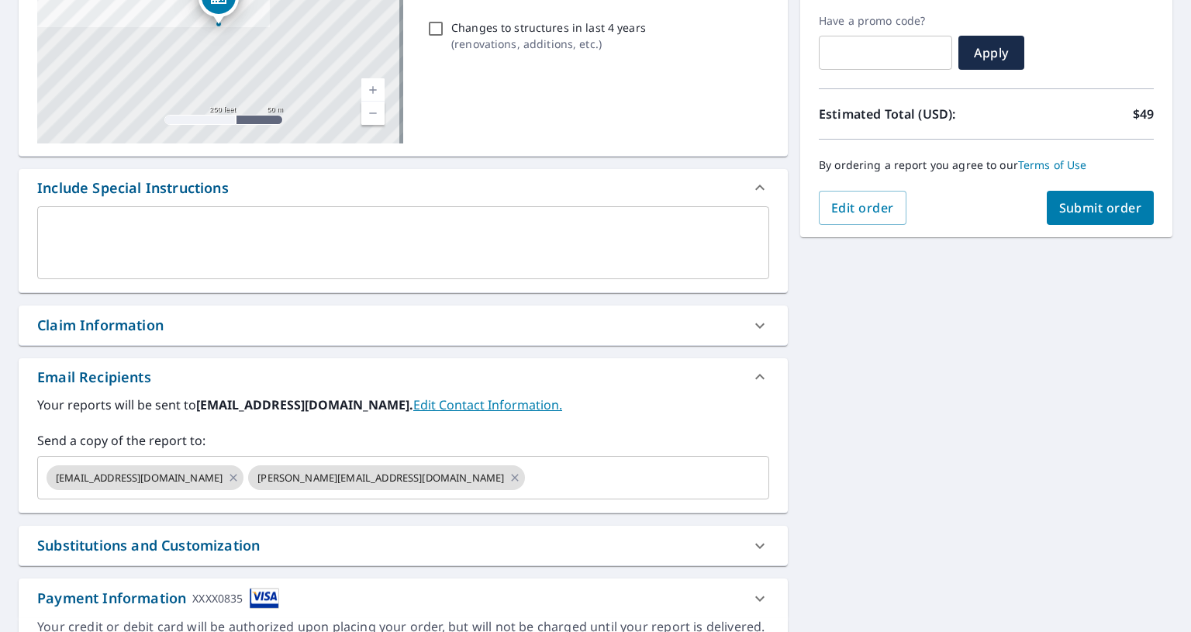
scroll to position [260, 0]
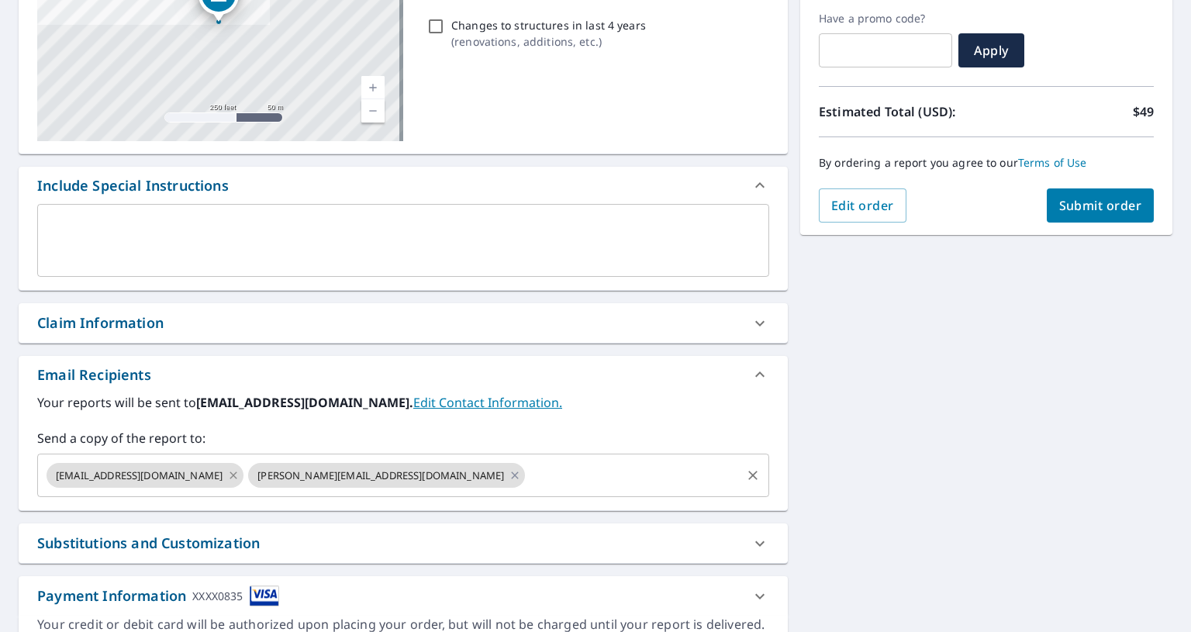
click at [227, 474] on icon at bounding box center [233, 475] width 12 height 17
checkbox input "true"
click at [326, 482] on input "text" at bounding box center [532, 475] width 413 height 29
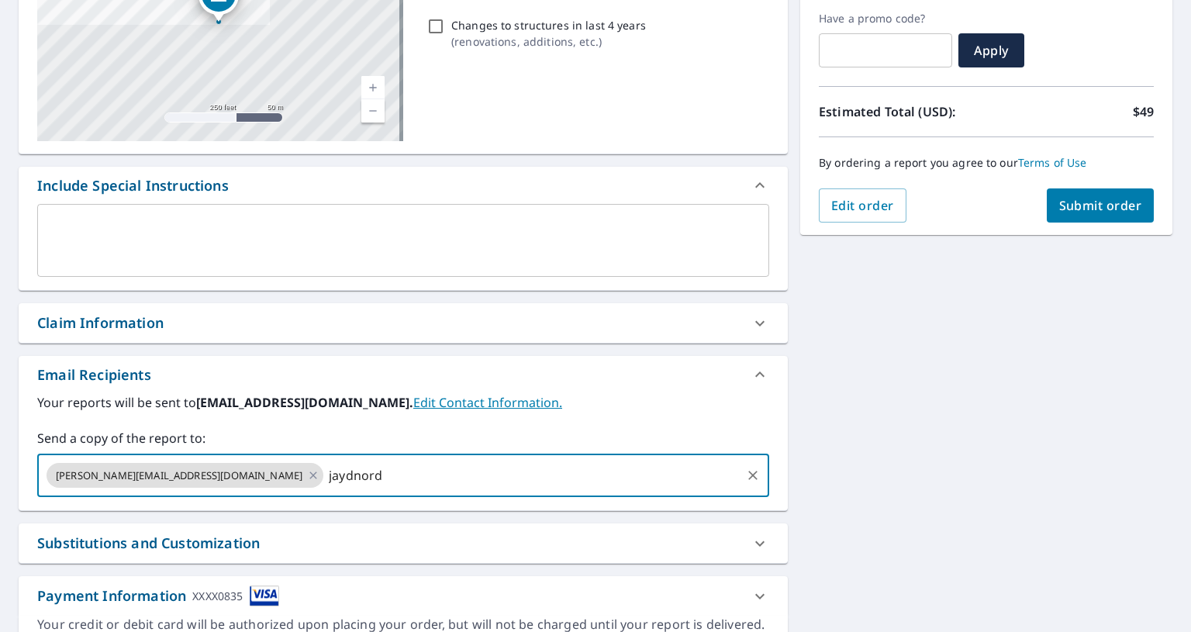
type input "[EMAIL_ADDRESS][DOMAIN_NAME]"
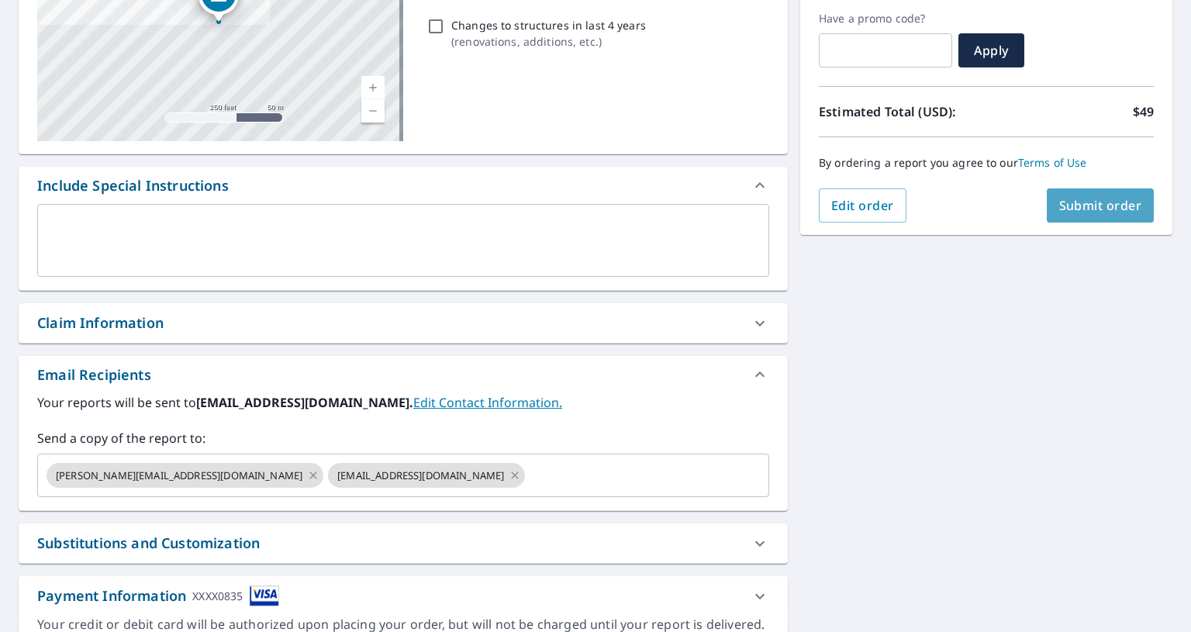
click at [1086, 210] on span "Submit order" at bounding box center [1100, 205] width 83 height 17
checkbox input "true"
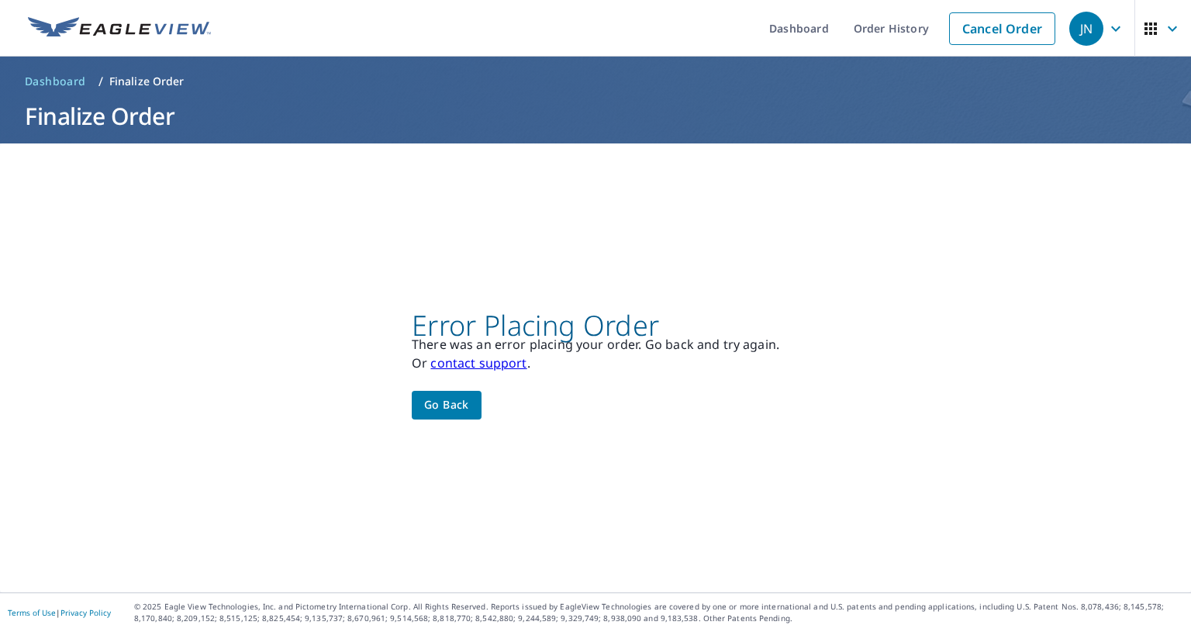
scroll to position [0, 0]
click at [439, 409] on span "Go back" at bounding box center [446, 404] width 45 height 19
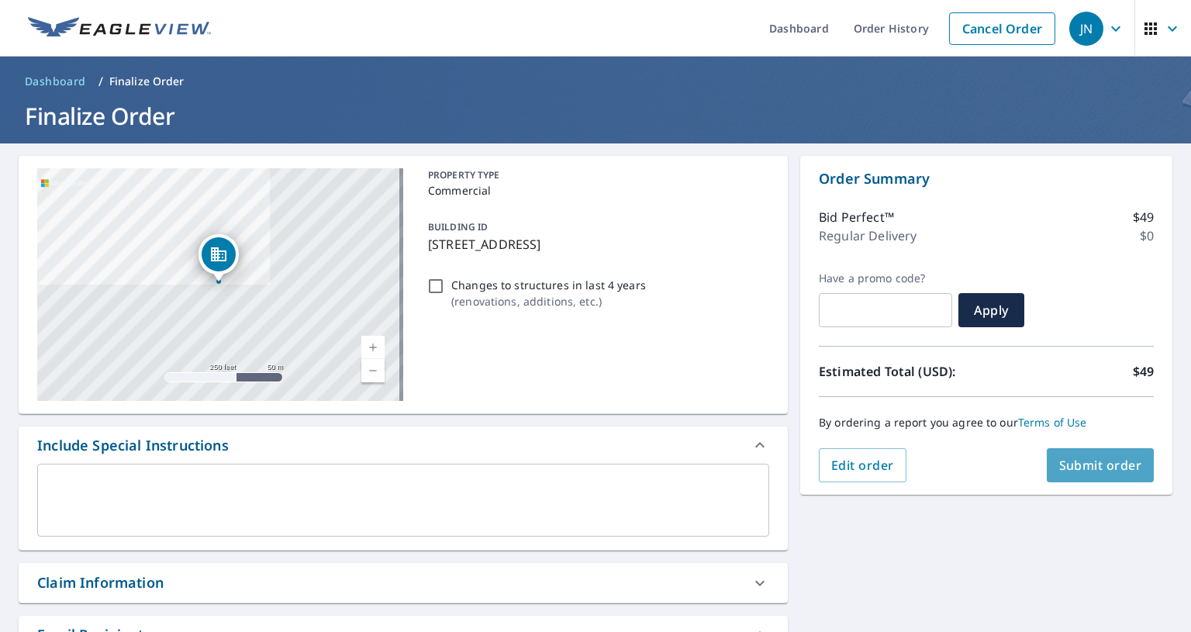
click at [1070, 464] on span "Submit order" at bounding box center [1100, 465] width 83 height 17
checkbox input "true"
